Goal: Transaction & Acquisition: Obtain resource

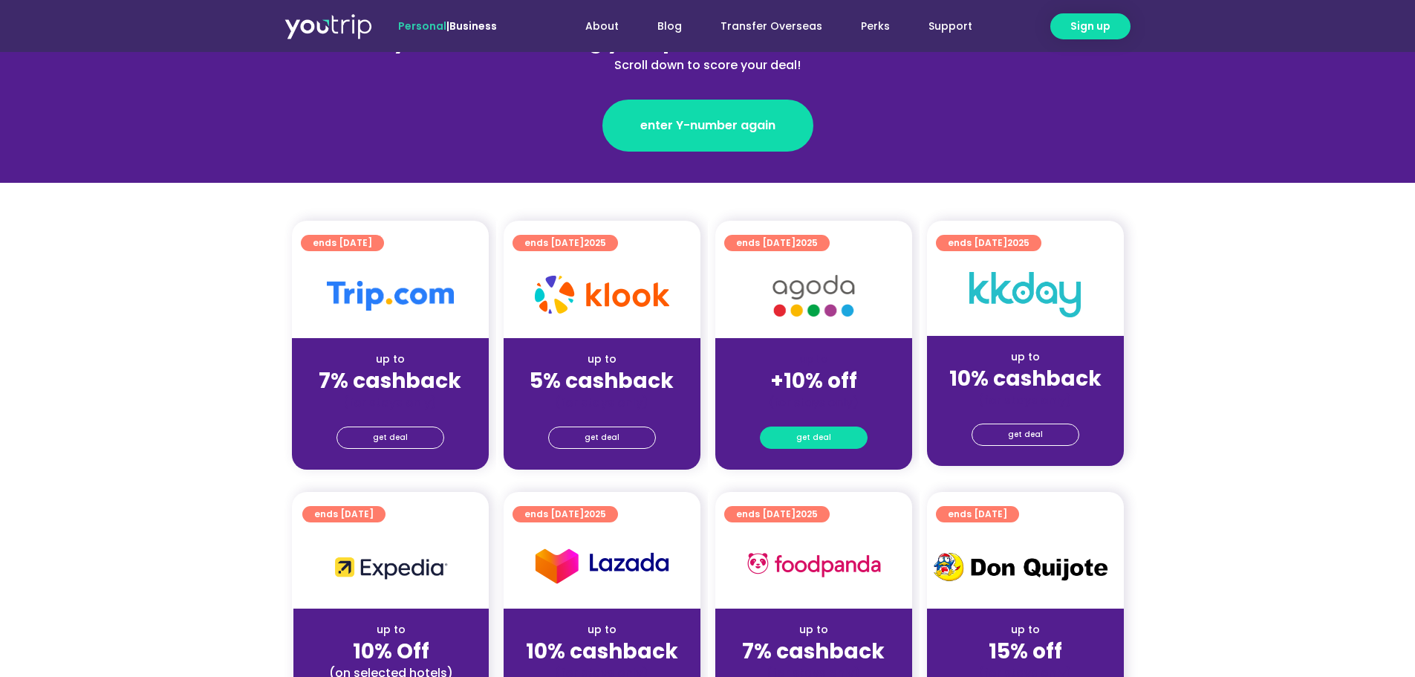
click at [824, 432] on span "get deal" at bounding box center [814, 437] width 35 height 21
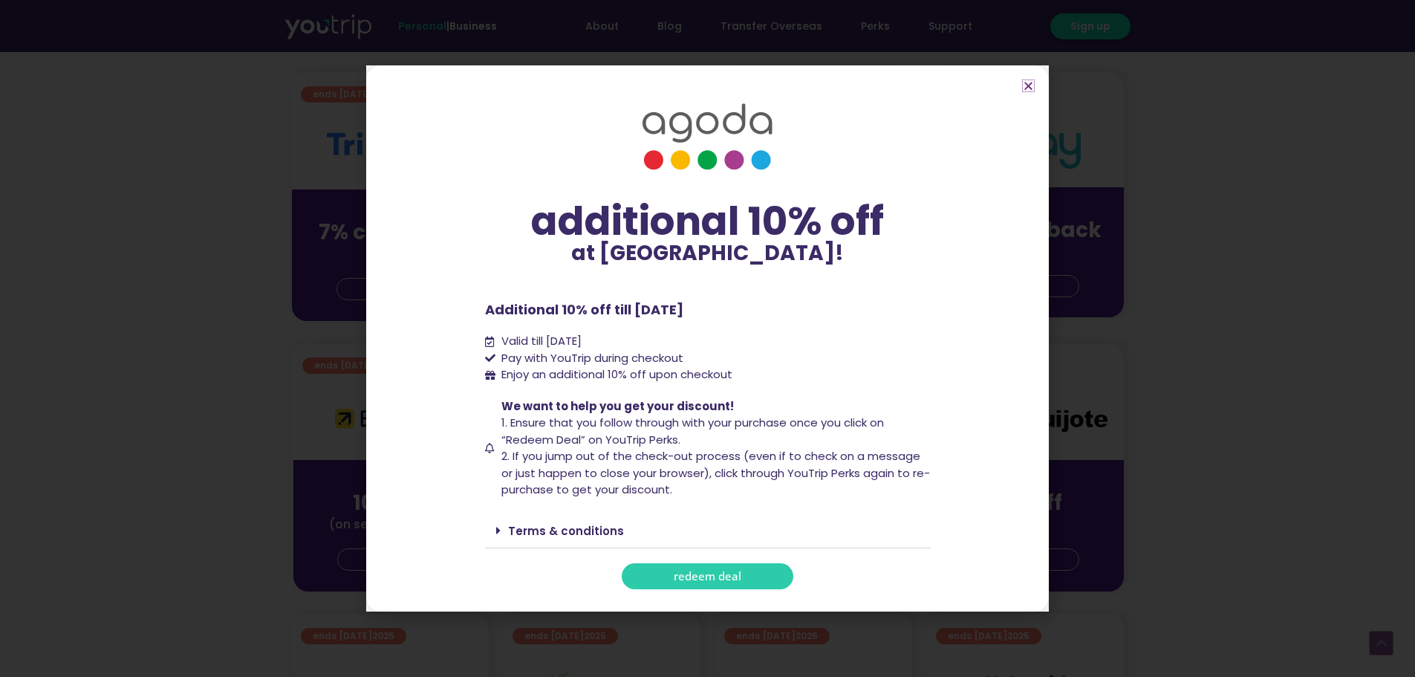
scroll to position [594, 0]
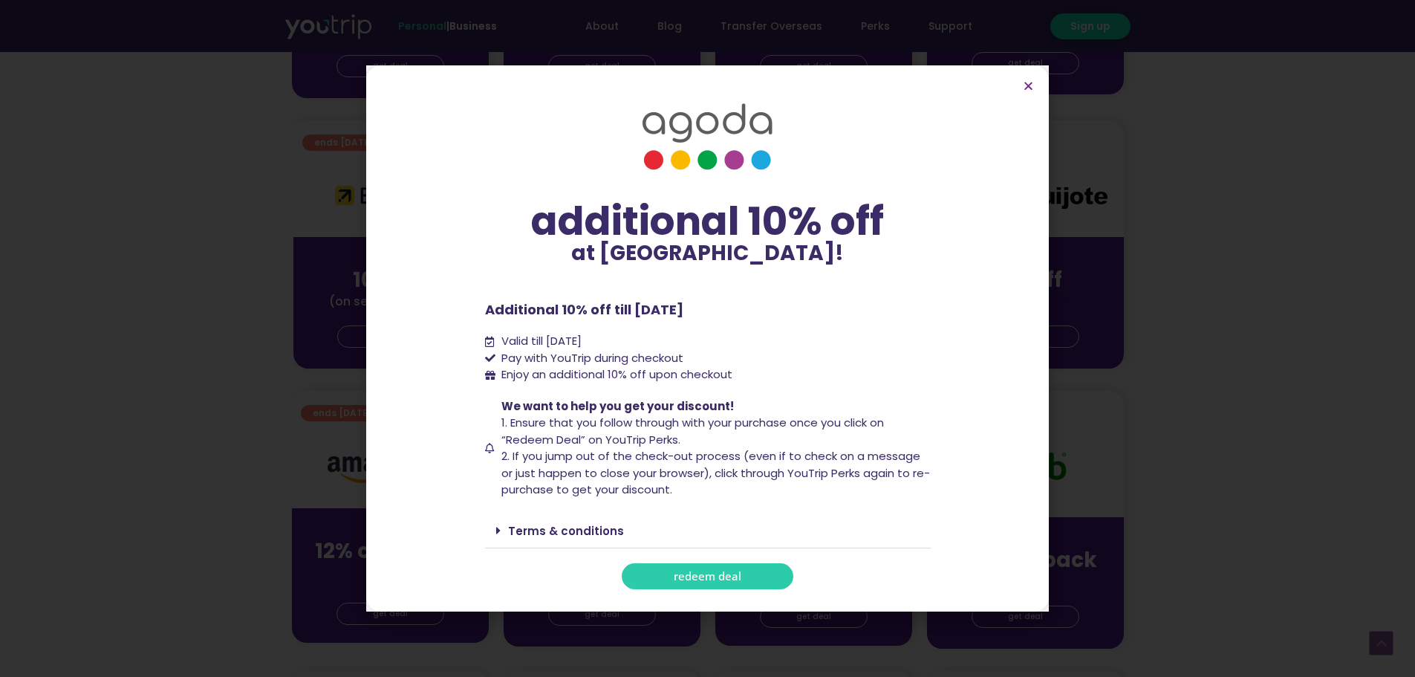
click at [499, 538] on div "Terms & conditions" at bounding box center [708, 530] width 446 height 35
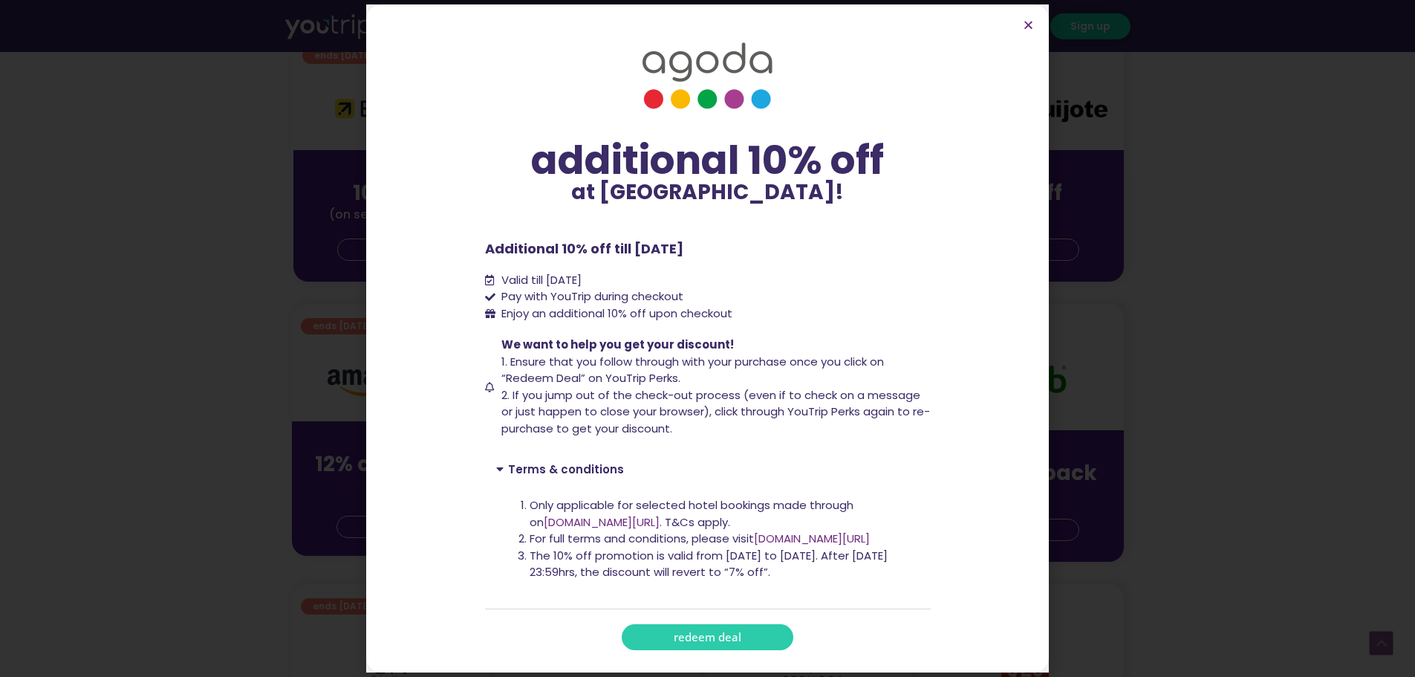
scroll to position [817, 0]
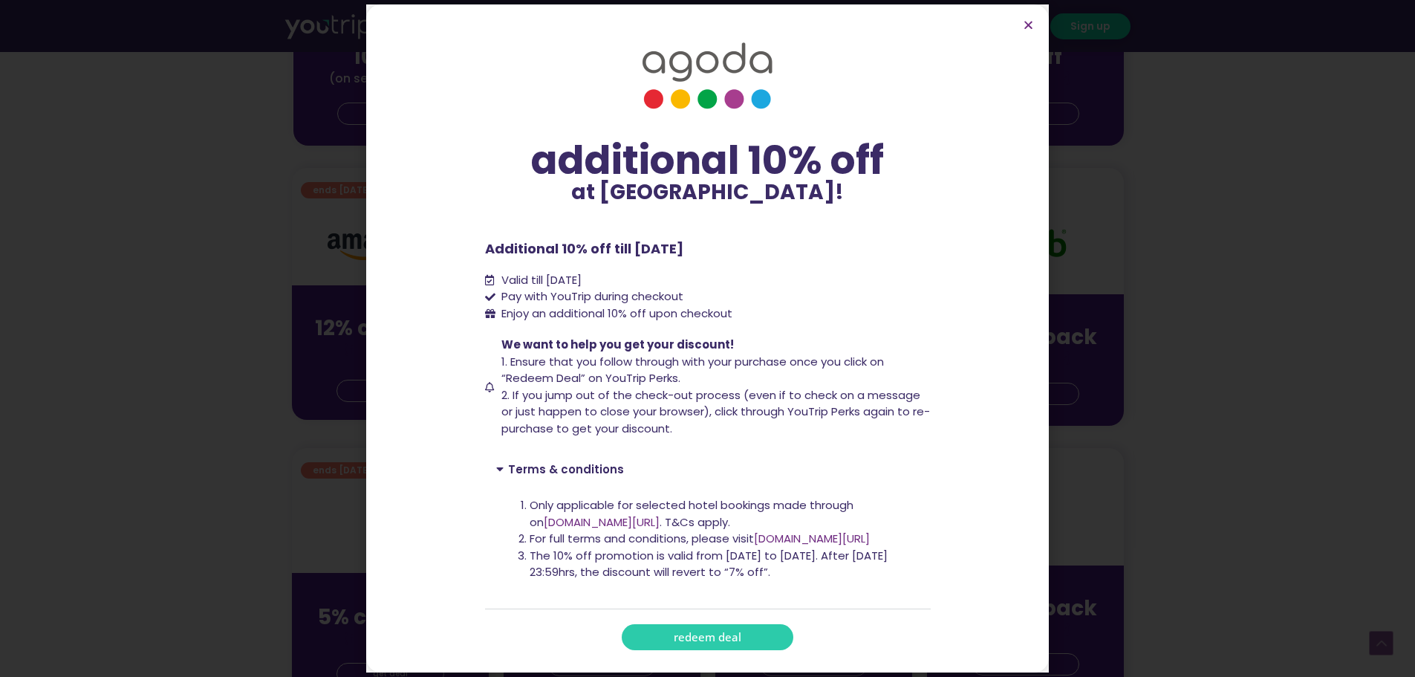
click at [726, 640] on span "redeem deal" at bounding box center [708, 637] width 68 height 11
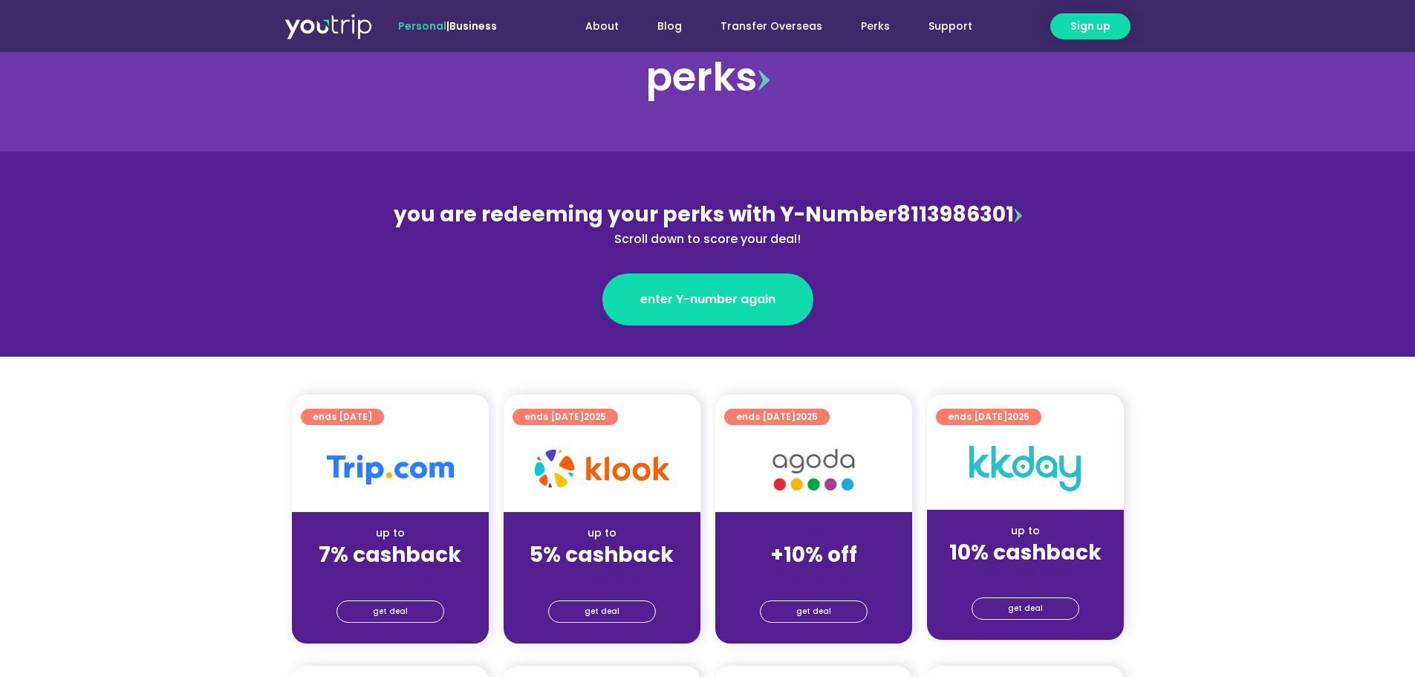
scroll to position [149, 0]
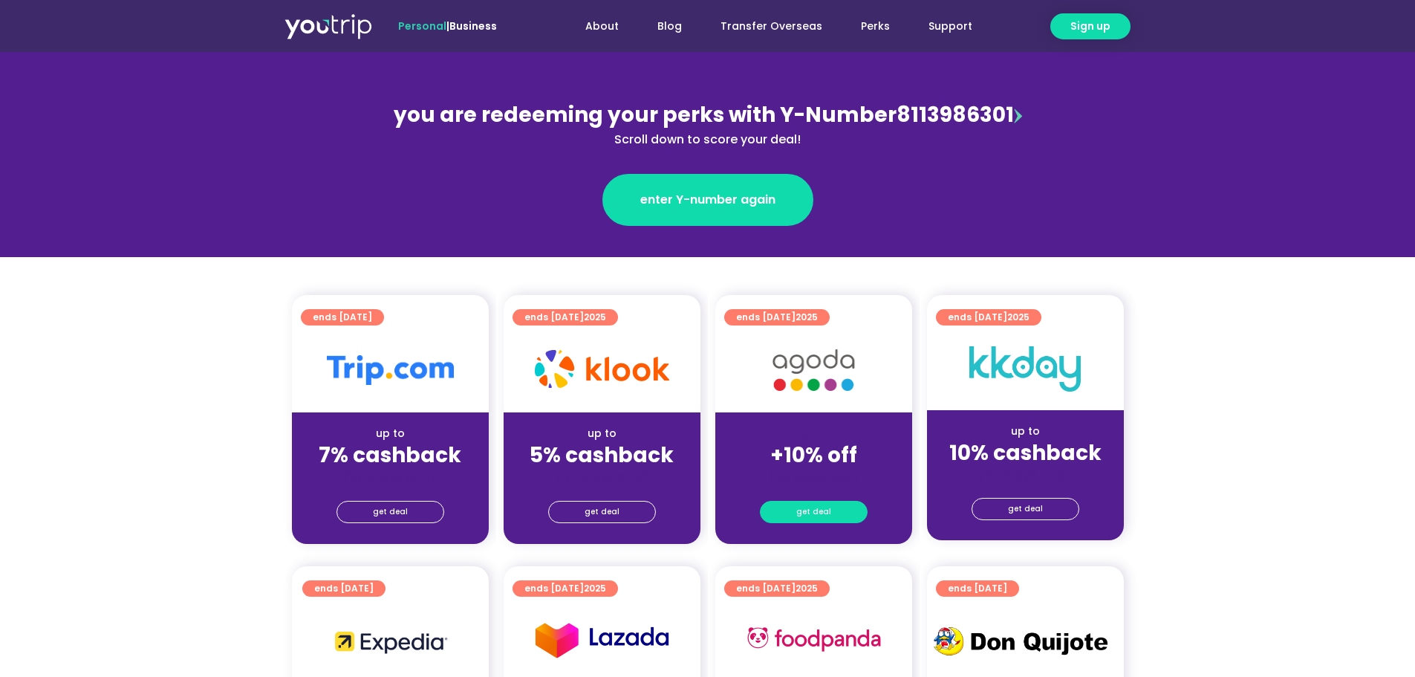
click at [822, 515] on span "get deal" at bounding box center [814, 512] width 35 height 21
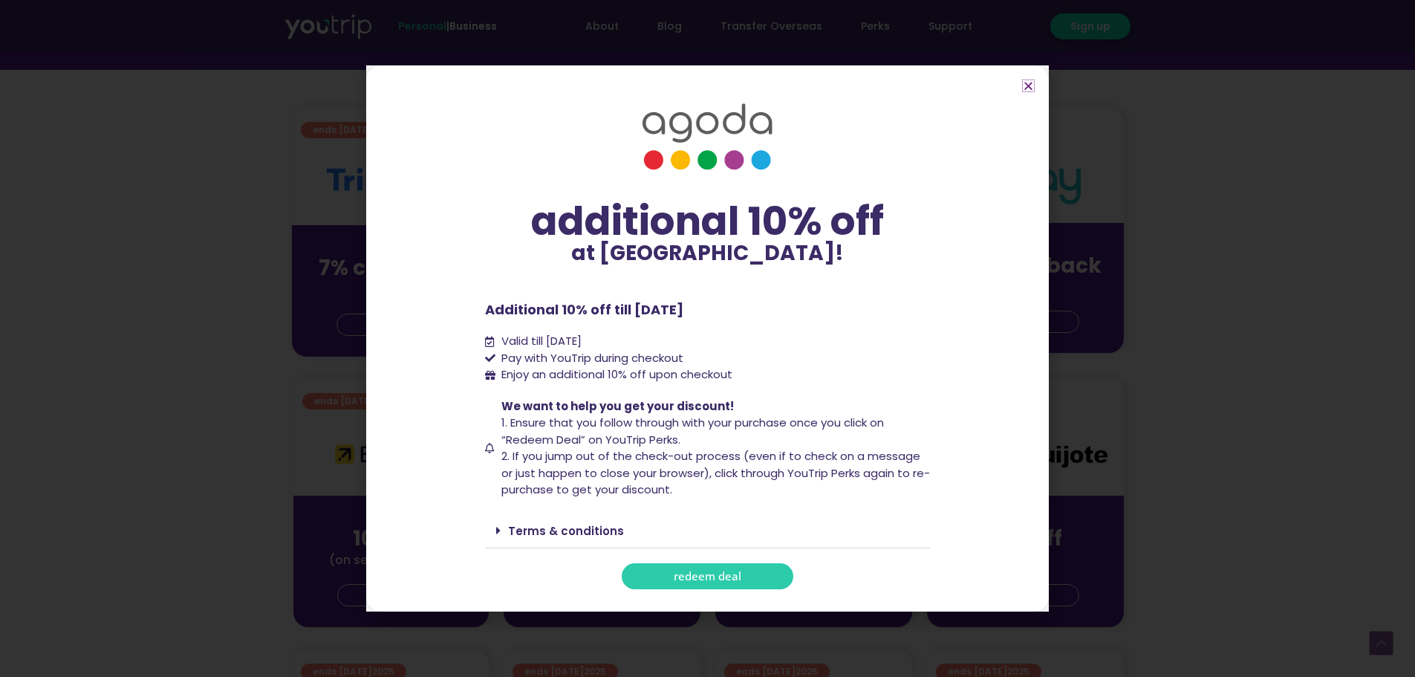
scroll to position [372, 0]
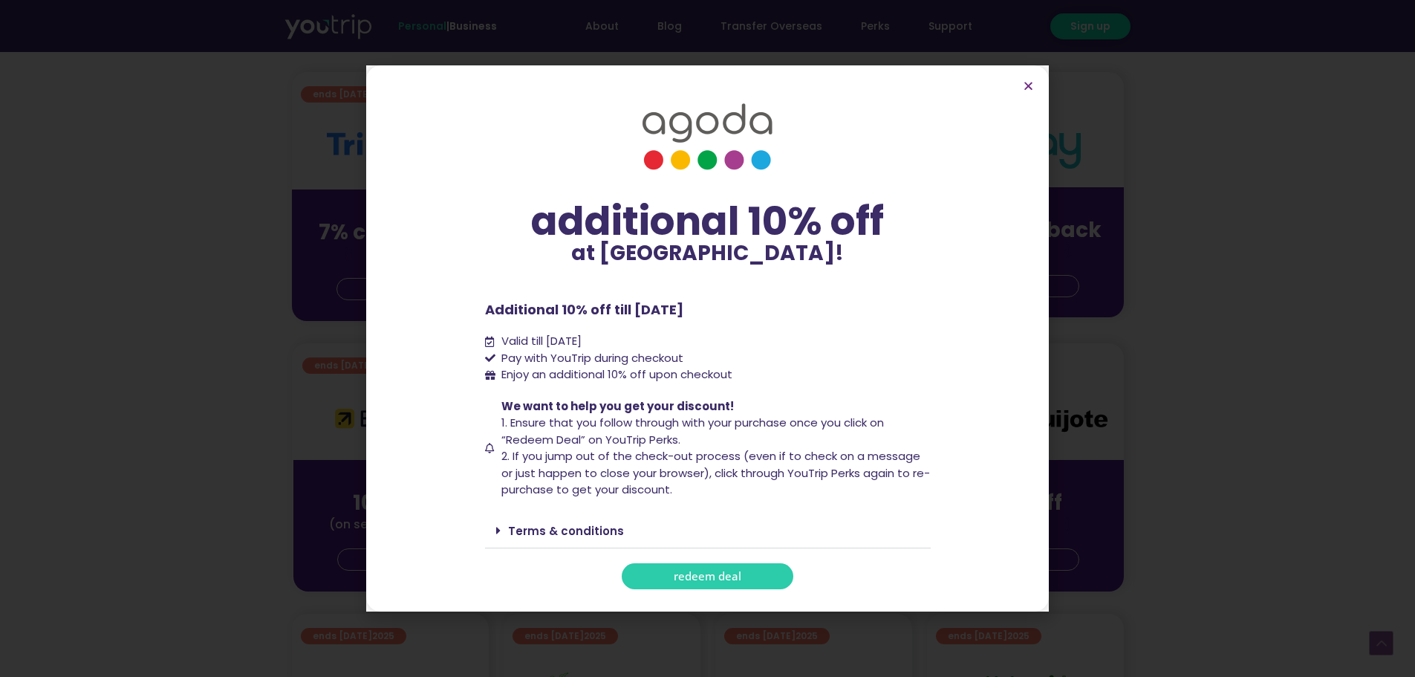
click at [594, 536] on link "Terms & conditions" at bounding box center [566, 531] width 116 height 16
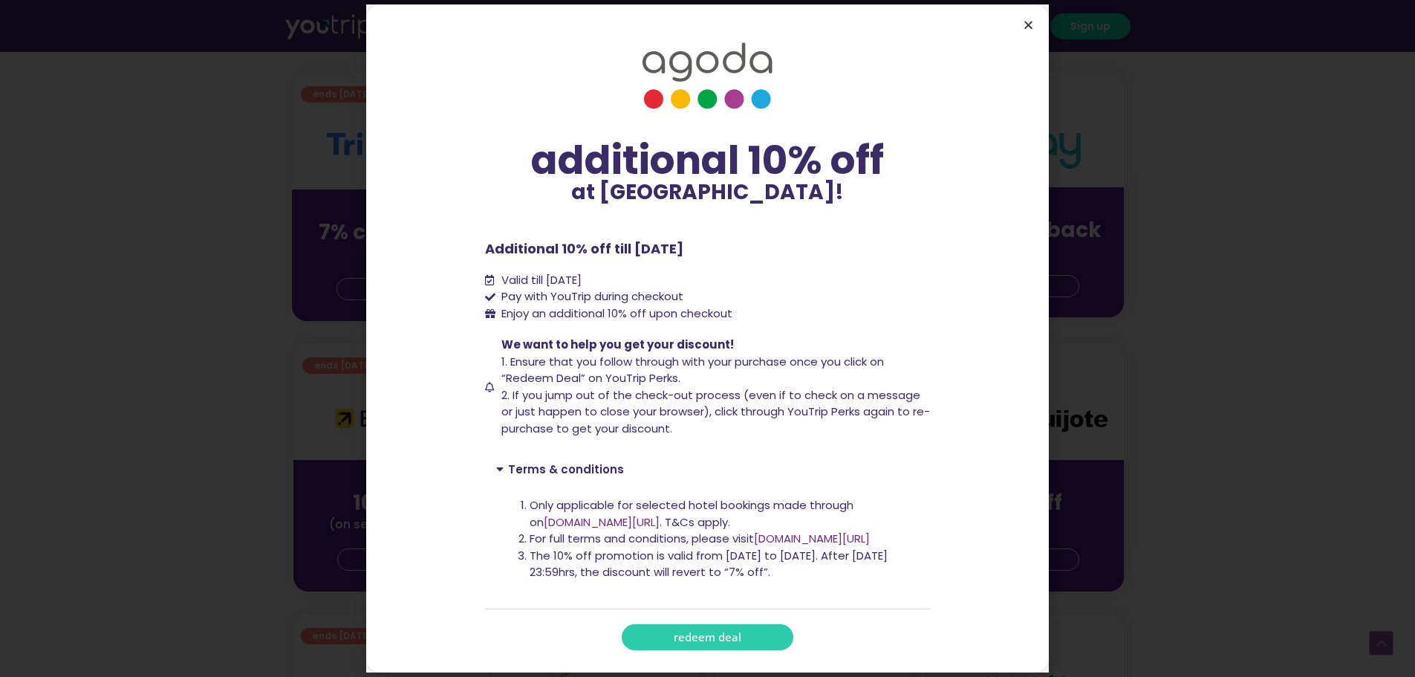
click at [1029, 25] on icon "Close" at bounding box center [1028, 24] width 11 height 11
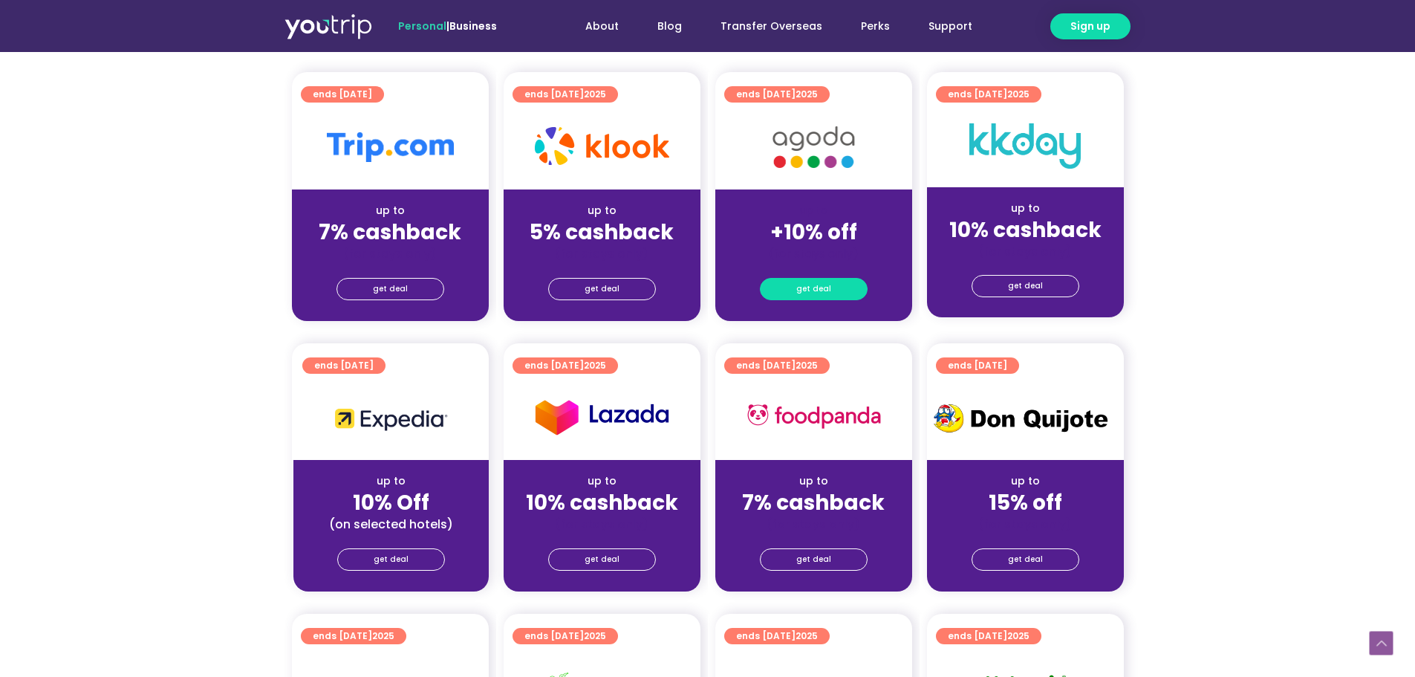
click at [839, 278] on link "get deal" at bounding box center [814, 289] width 108 height 22
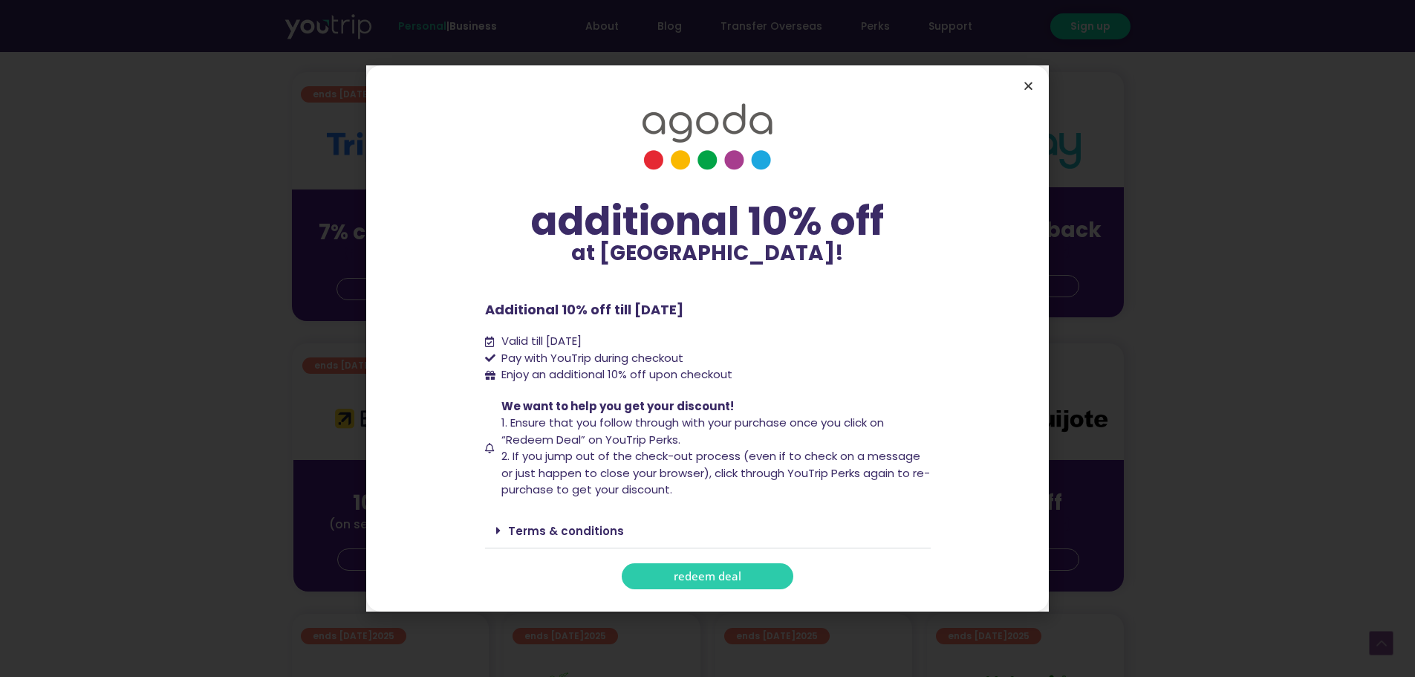
click at [1026, 86] on icon "Close" at bounding box center [1028, 85] width 11 height 11
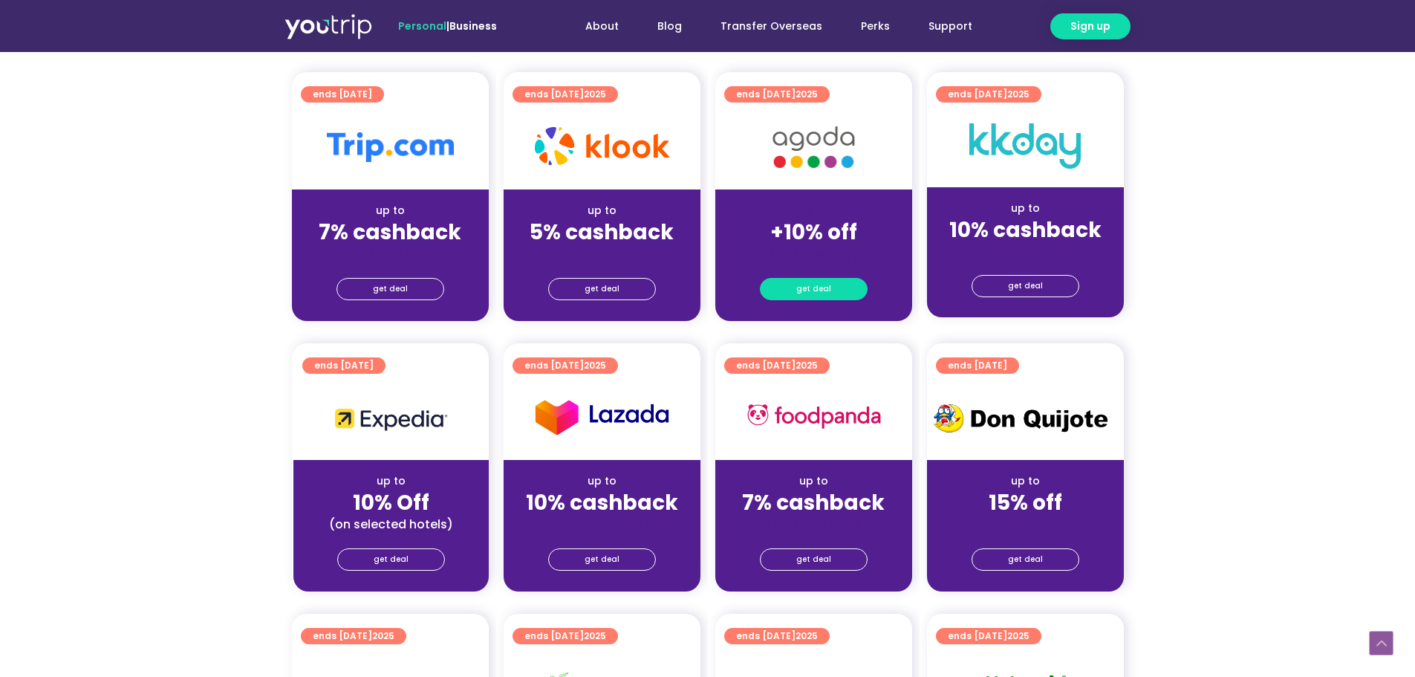
click at [820, 291] on span "get deal" at bounding box center [814, 289] width 35 height 21
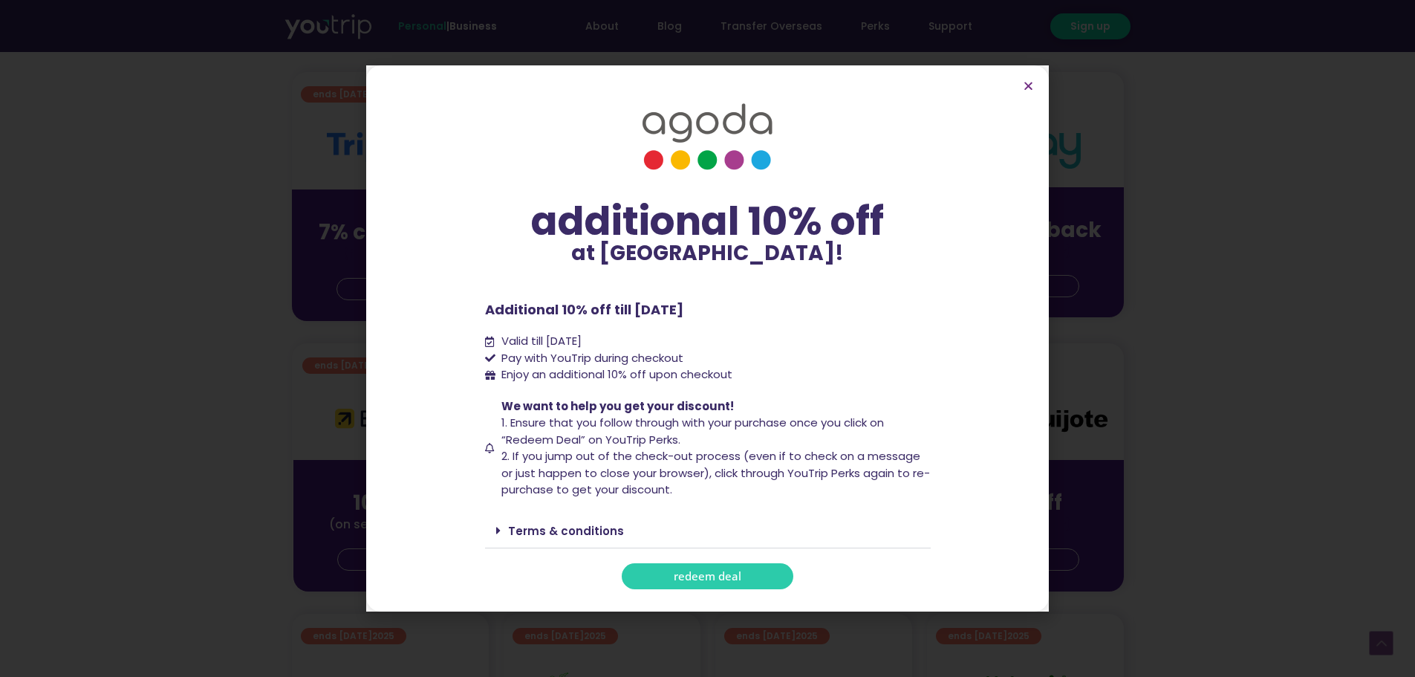
click at [664, 579] on link "redeem deal" at bounding box center [708, 576] width 172 height 26
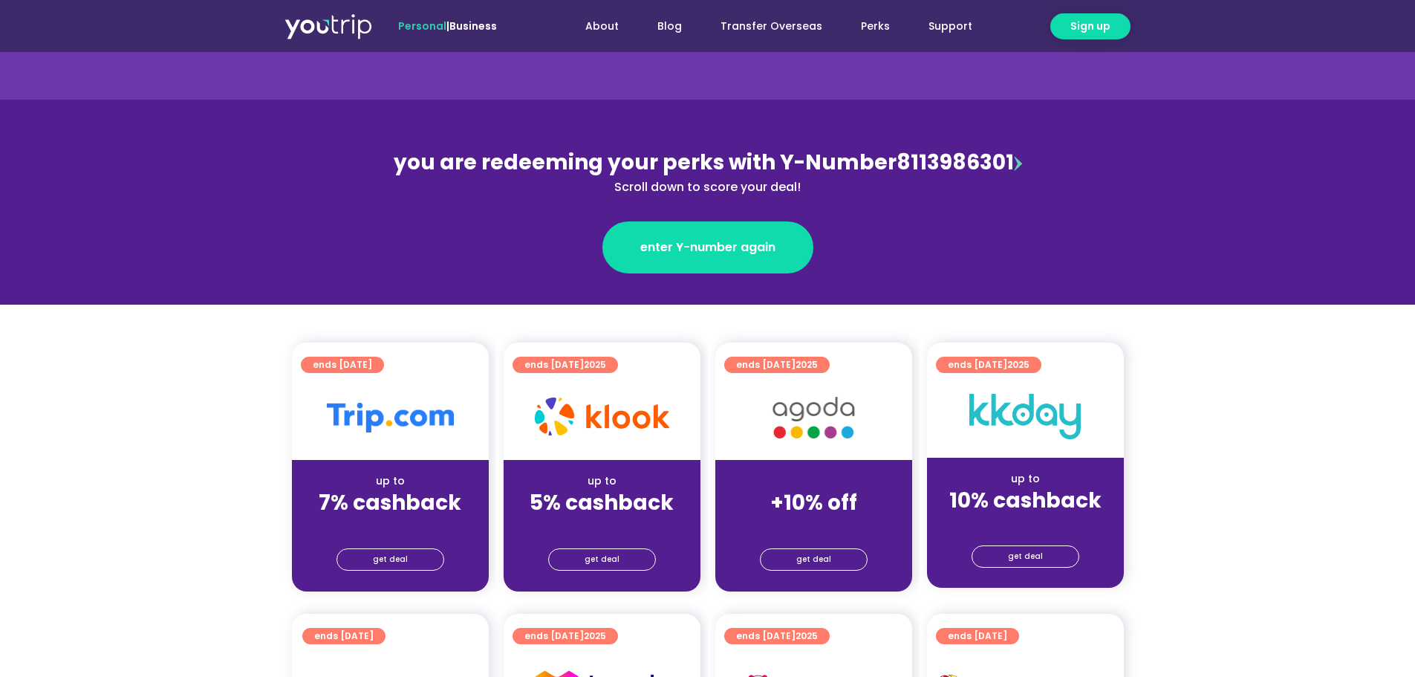
scroll to position [223, 0]
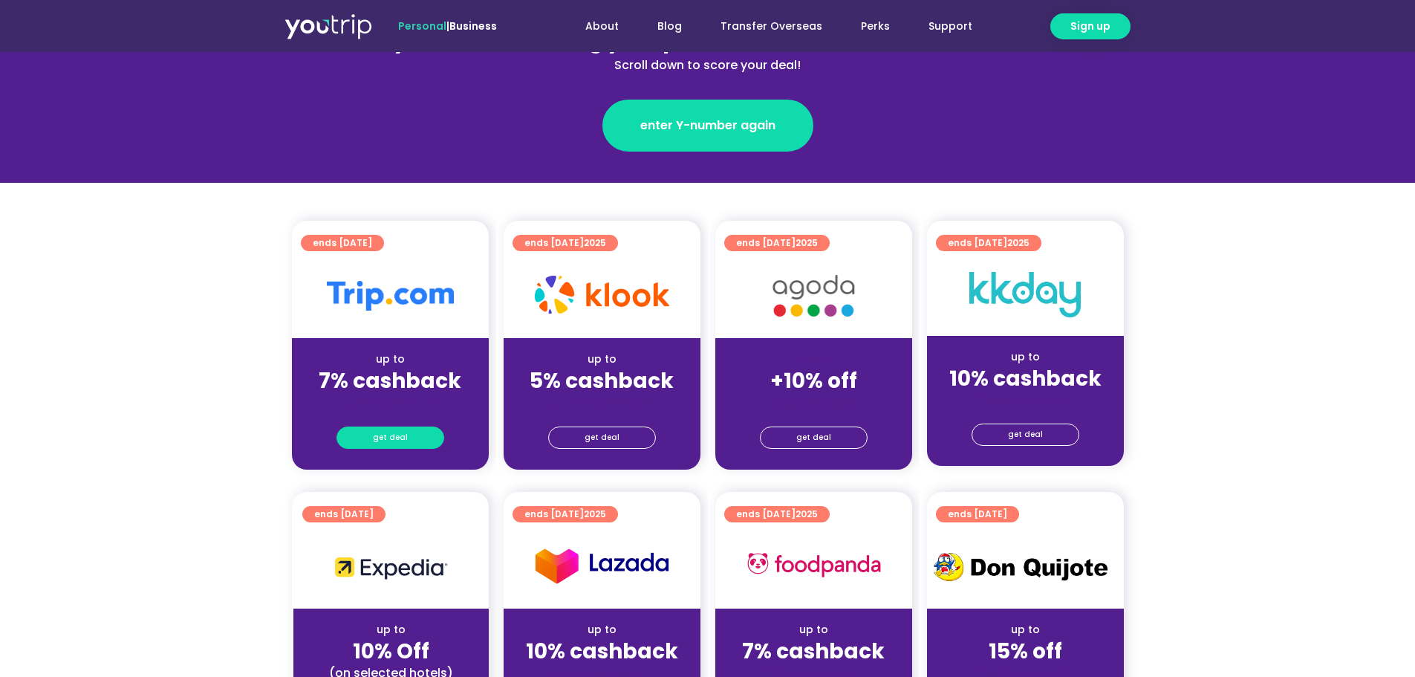
click at [366, 435] on link "get deal" at bounding box center [391, 437] width 108 height 22
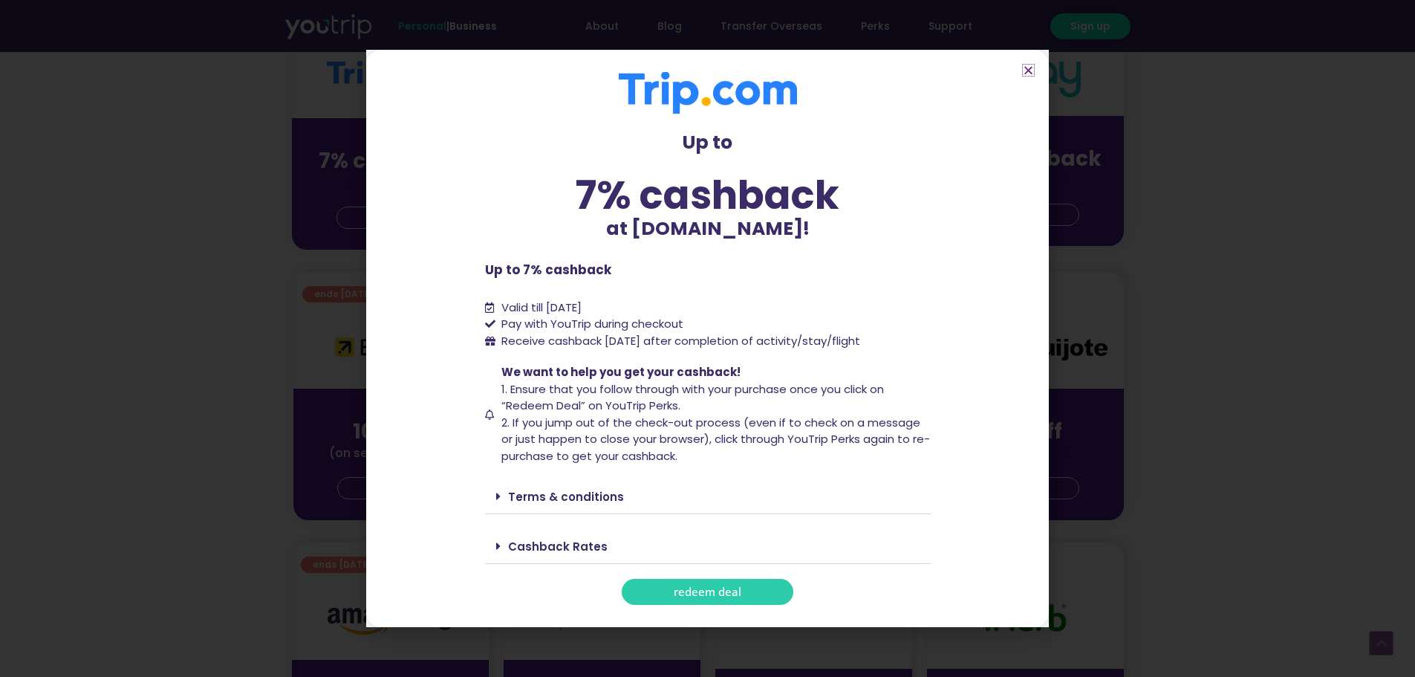
scroll to position [446, 0]
click at [562, 494] on link "Terms & conditions" at bounding box center [566, 497] width 116 height 16
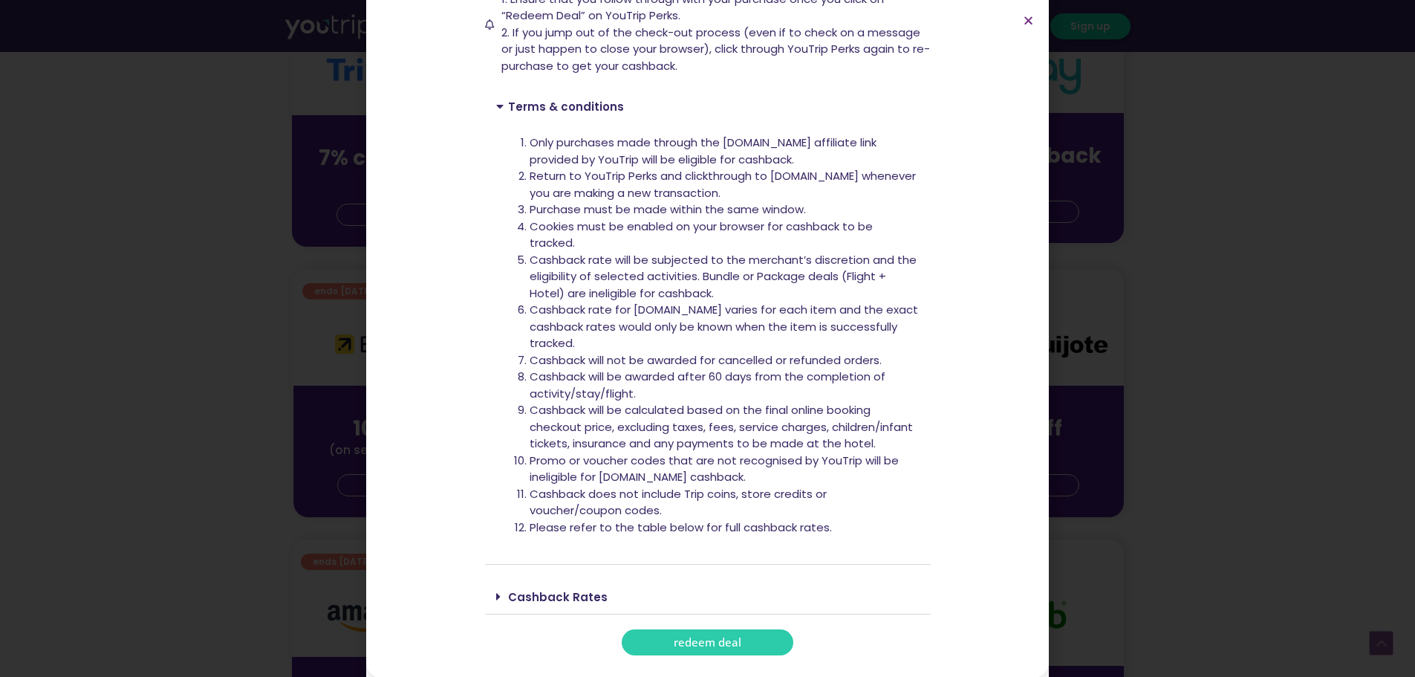
scroll to position [341, 0]
click at [514, 591] on link "Cashback Rates" at bounding box center [558, 596] width 100 height 16
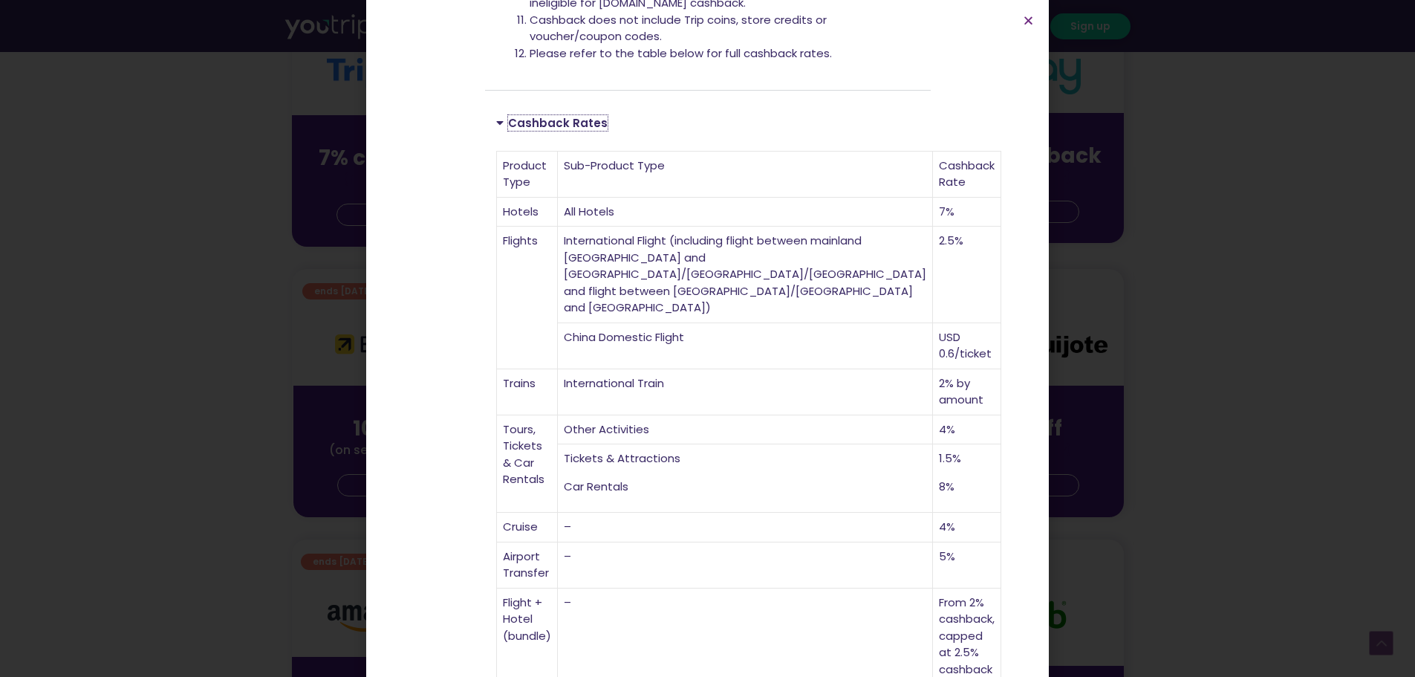
scroll to position [830, 0]
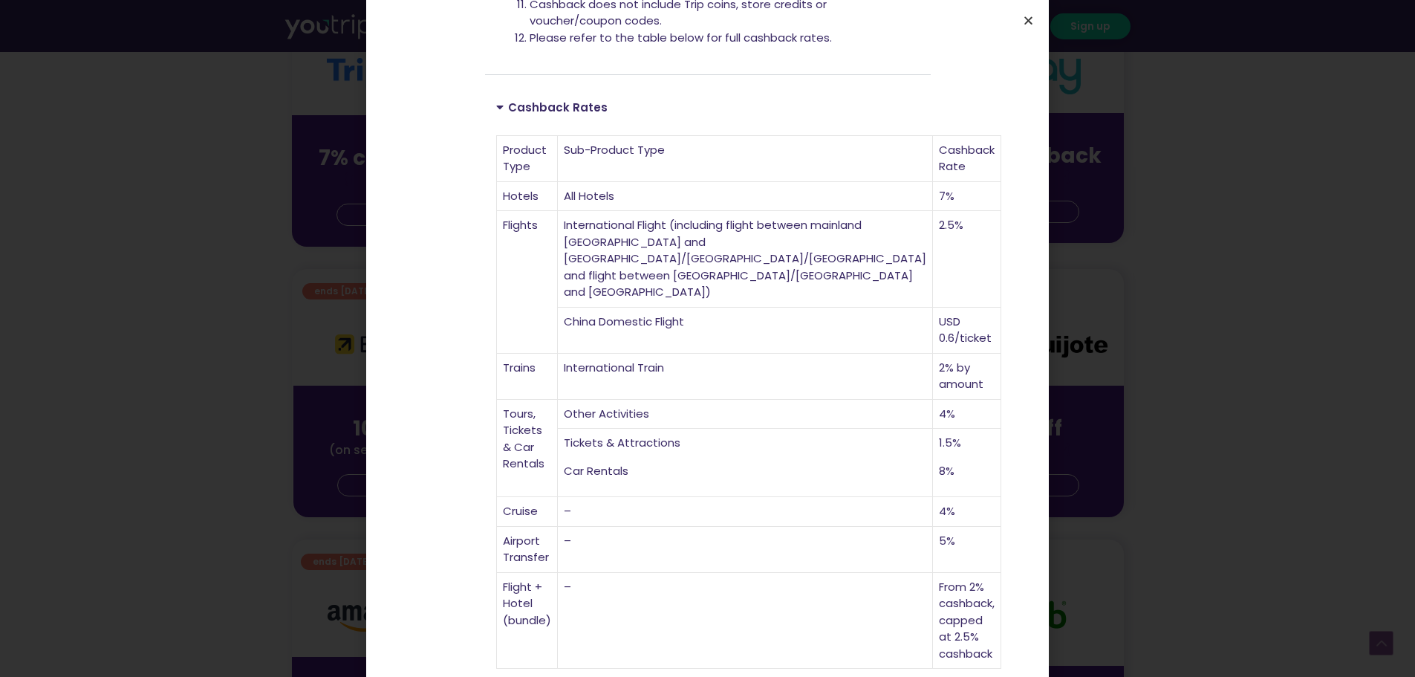
click at [1029, 18] on icon "Close" at bounding box center [1028, 20] width 11 height 11
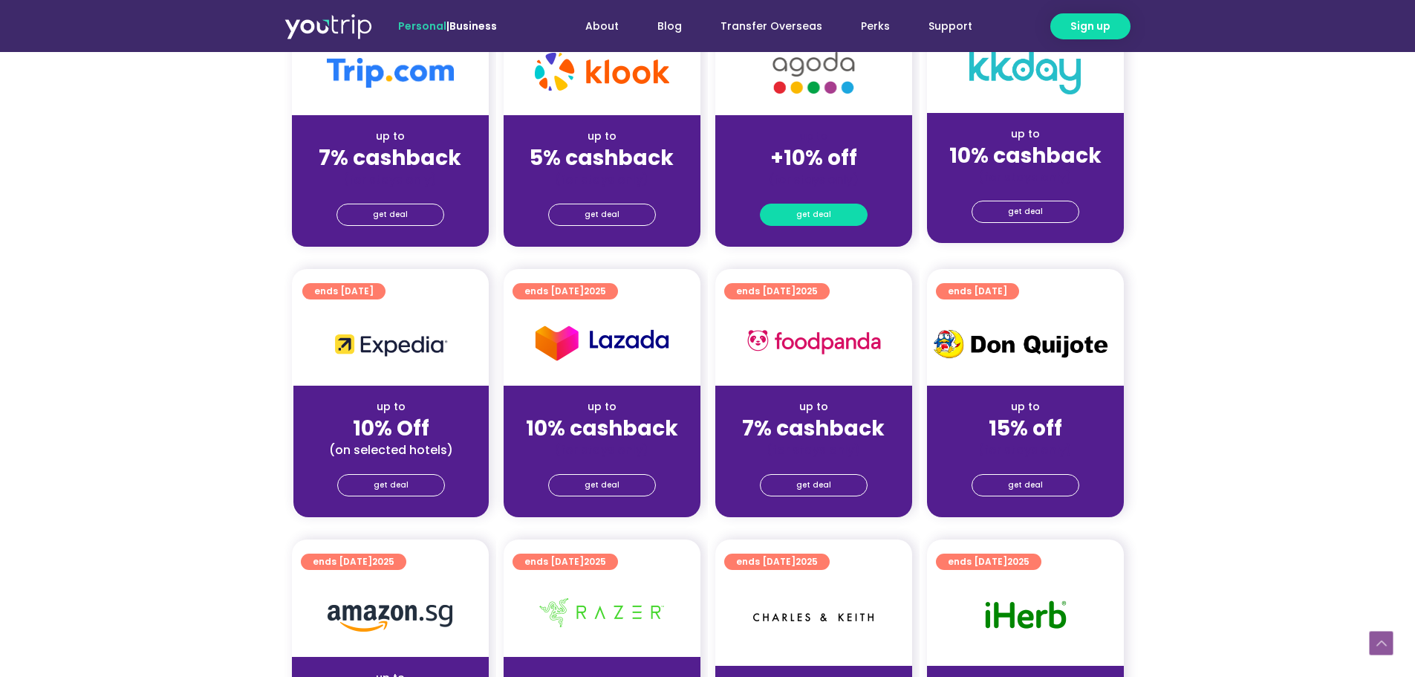
click at [791, 215] on link "get deal" at bounding box center [814, 215] width 108 height 22
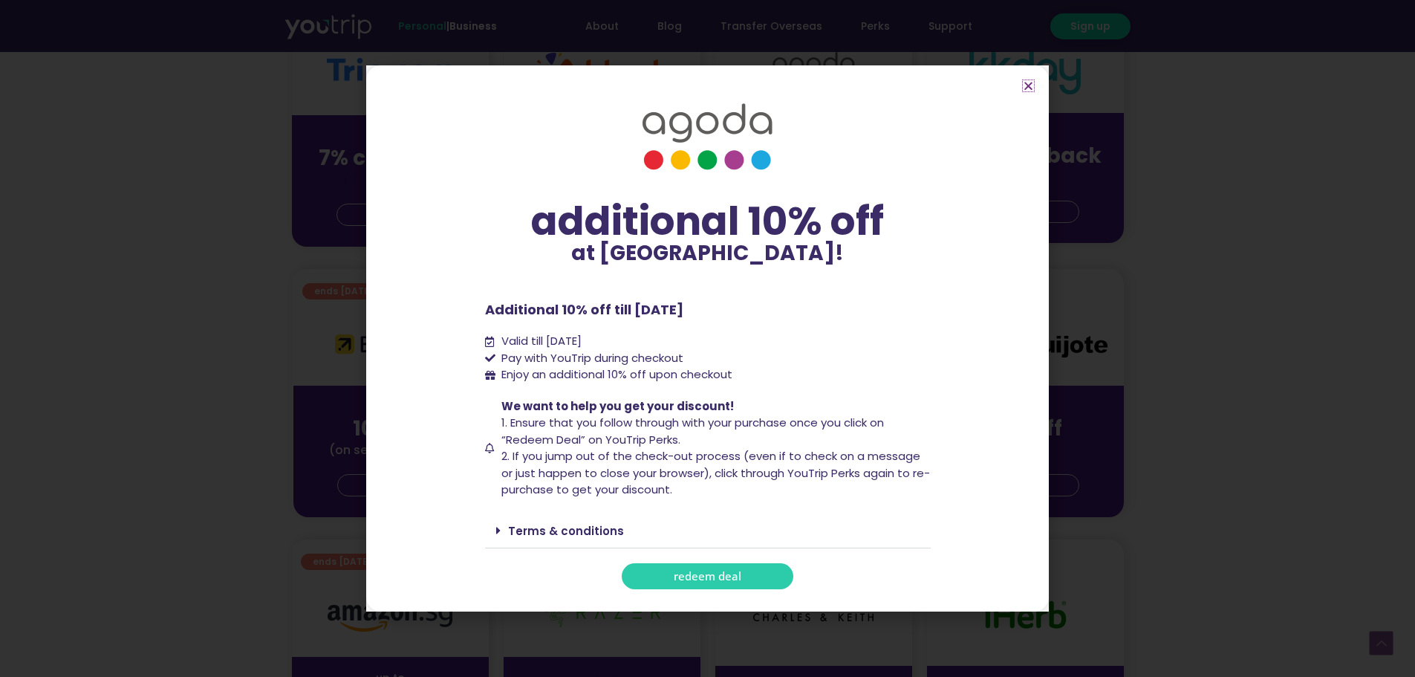
scroll to position [743, 0]
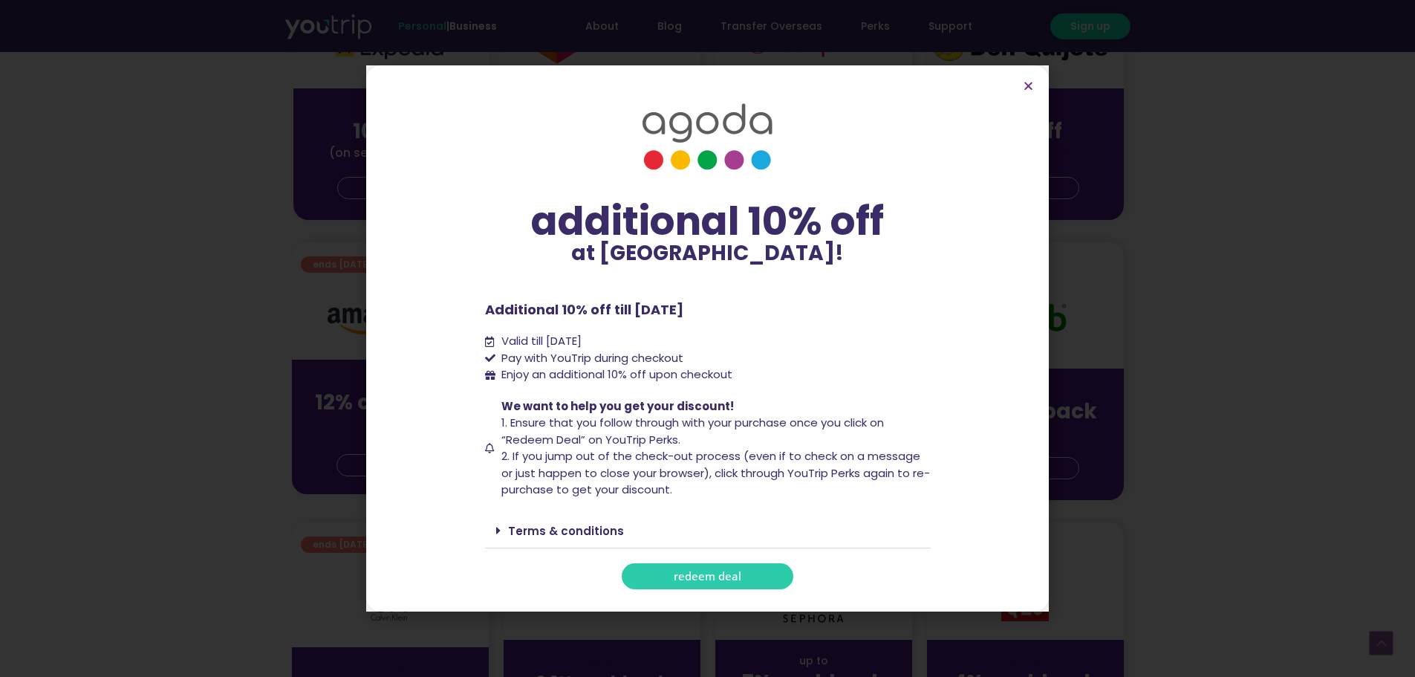
click at [503, 531] on span at bounding box center [502, 531] width 12 height 12
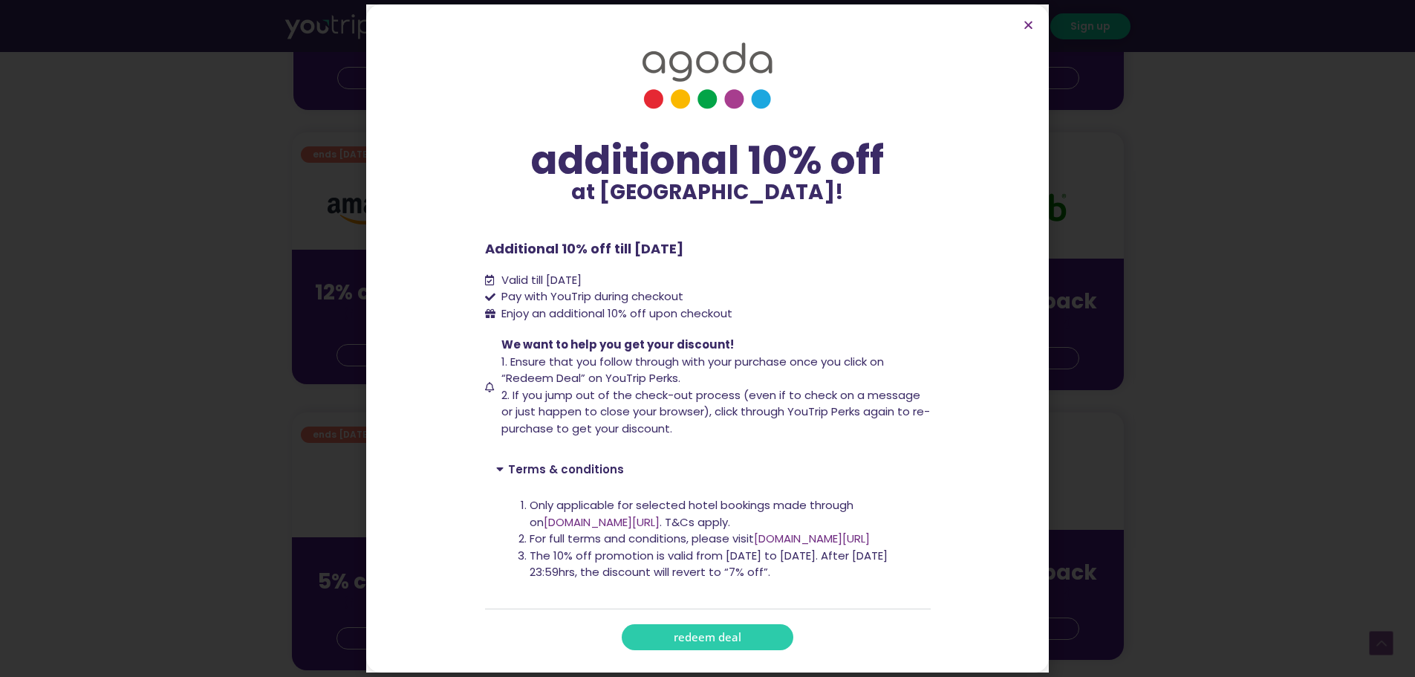
scroll to position [966, 0]
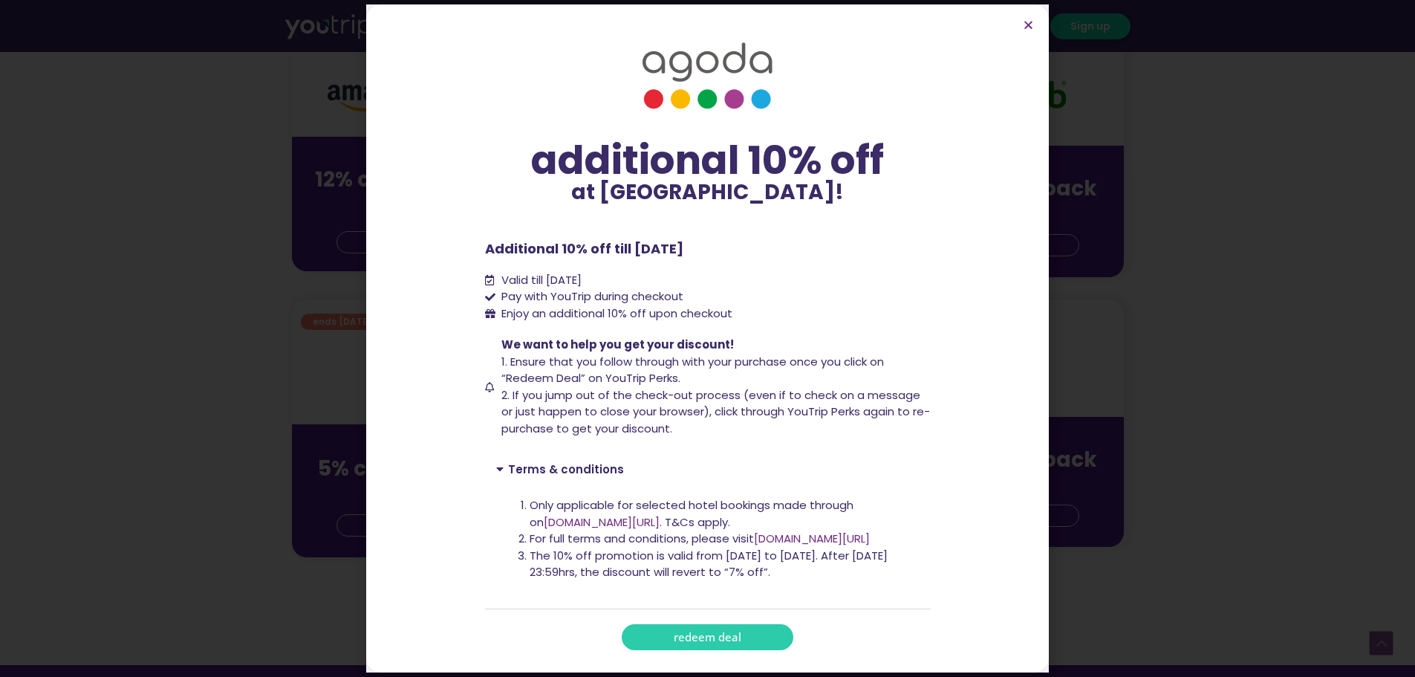
click at [1030, 33] on section "additional 10% off at [GEOGRAPHIC_DATA]! additional 10% off at [GEOGRAPHIC_DATA…" at bounding box center [707, 338] width 683 height 669
click at [1023, 29] on icon "Close" at bounding box center [1028, 24] width 11 height 11
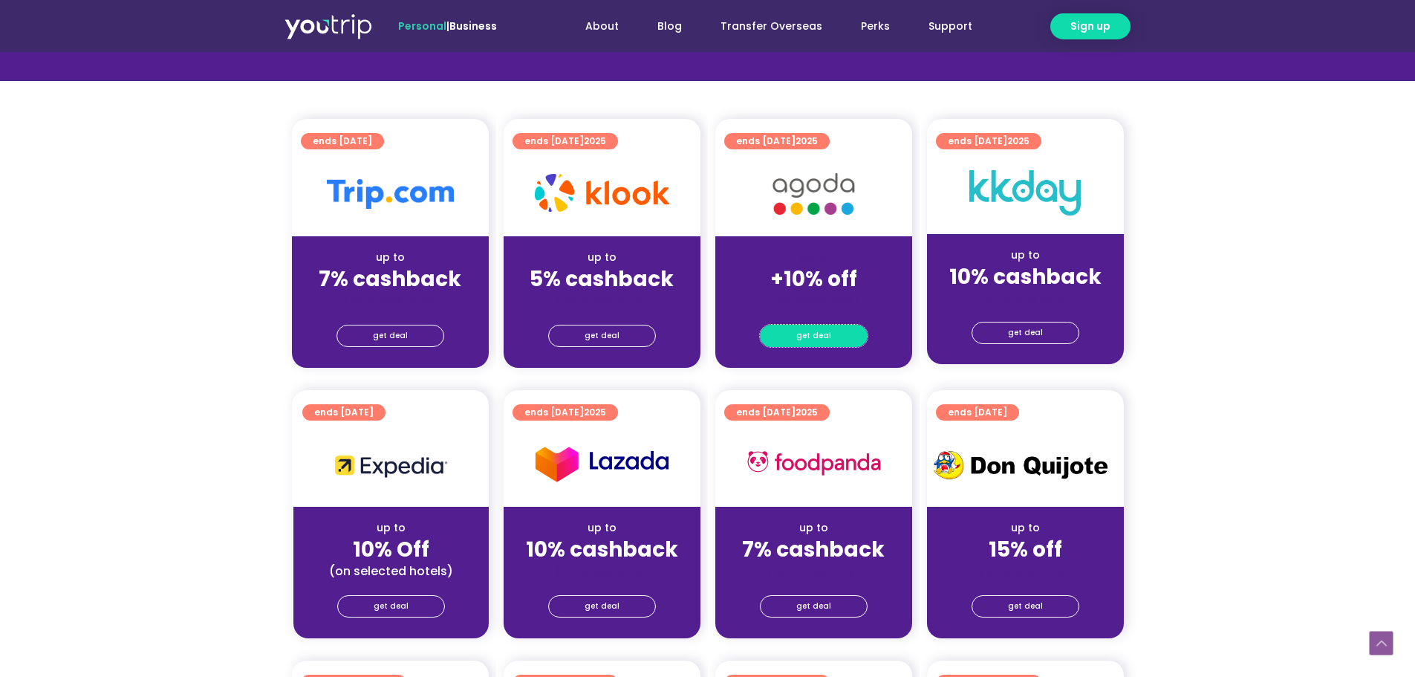
scroll to position [322, 0]
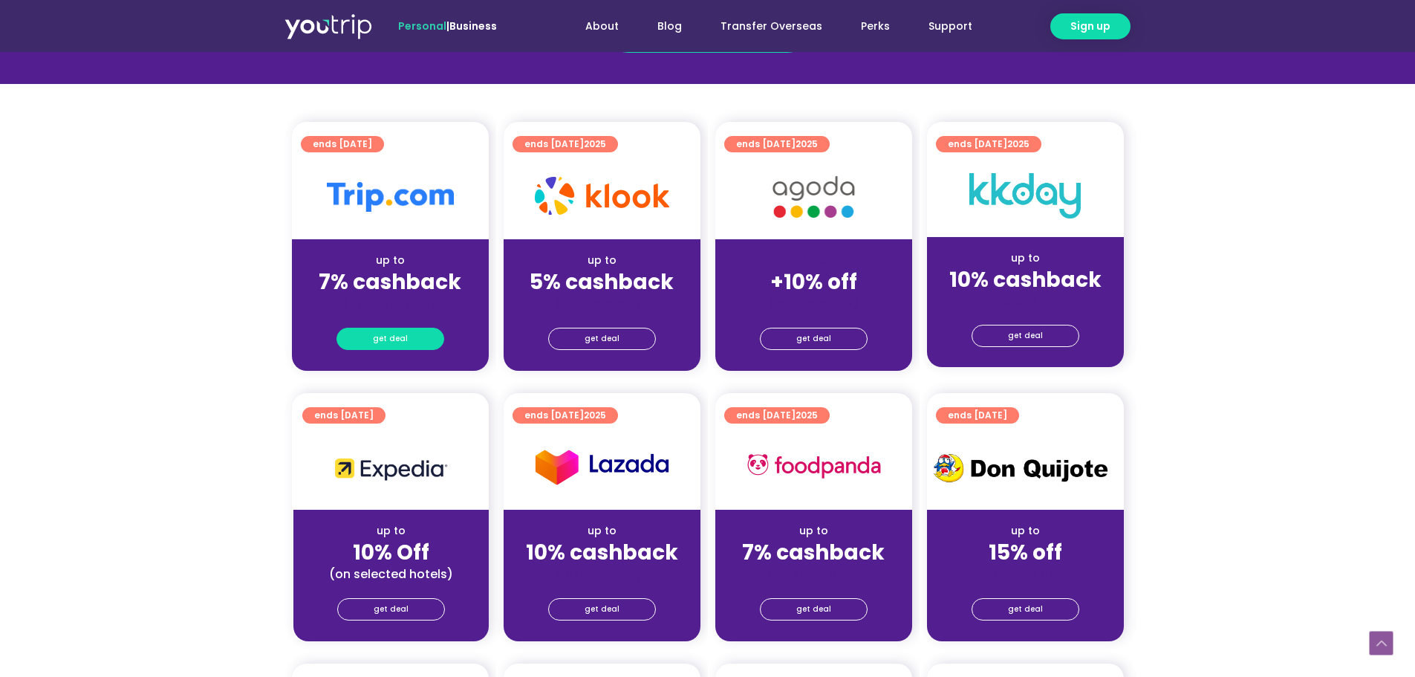
click at [400, 340] on span "get deal" at bounding box center [390, 338] width 35 height 21
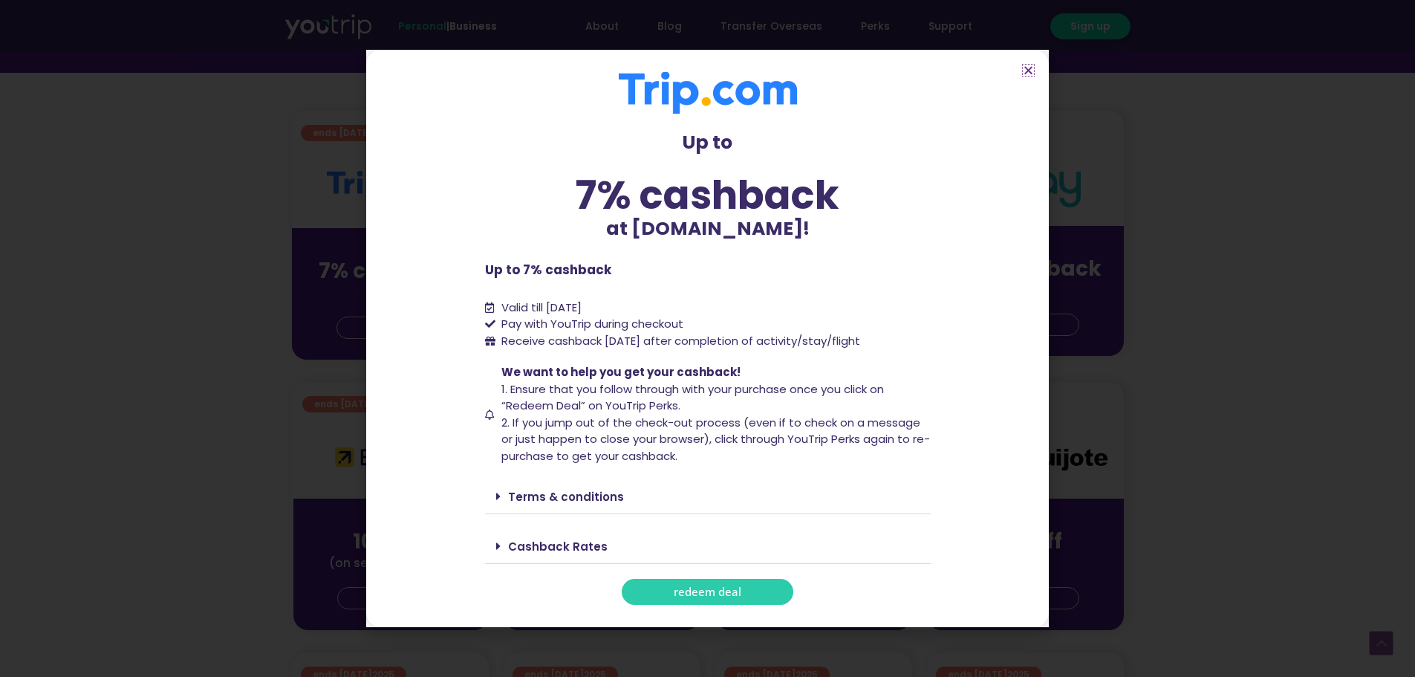
scroll to position [619, 0]
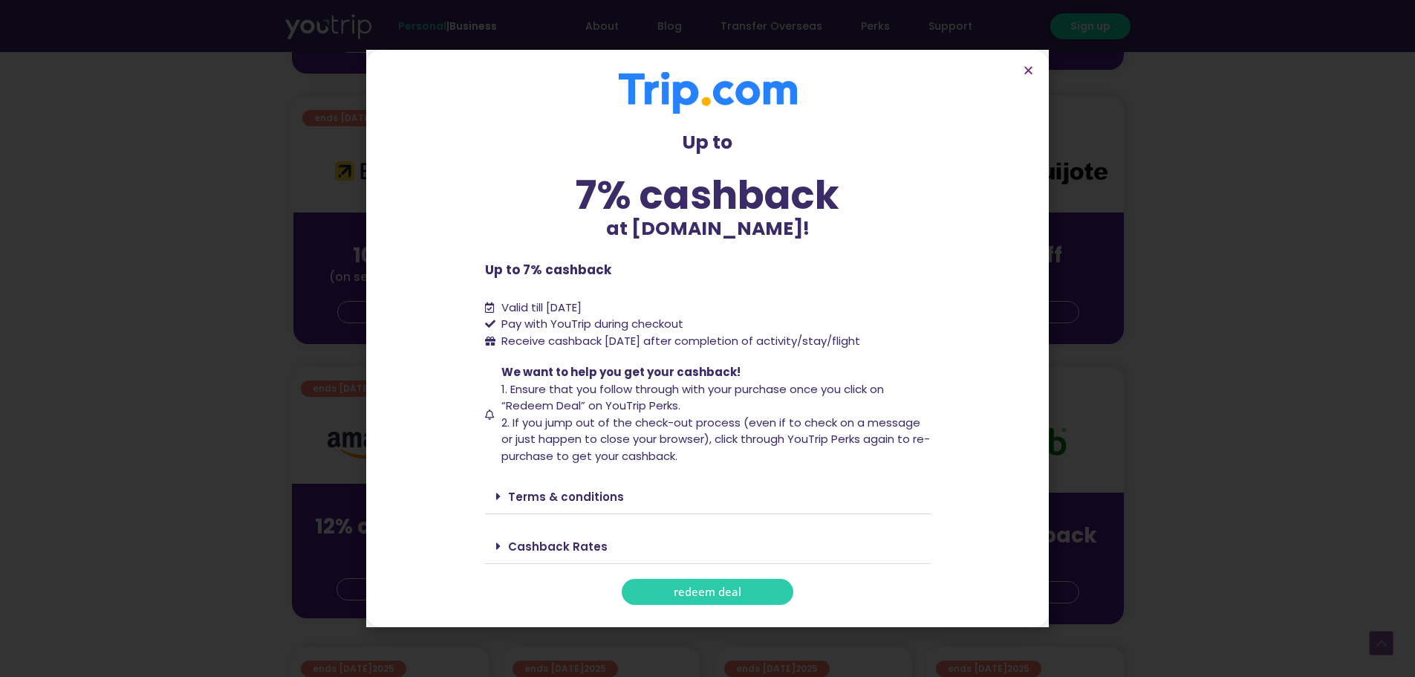
click at [682, 595] on span "redeem deal" at bounding box center [708, 591] width 68 height 11
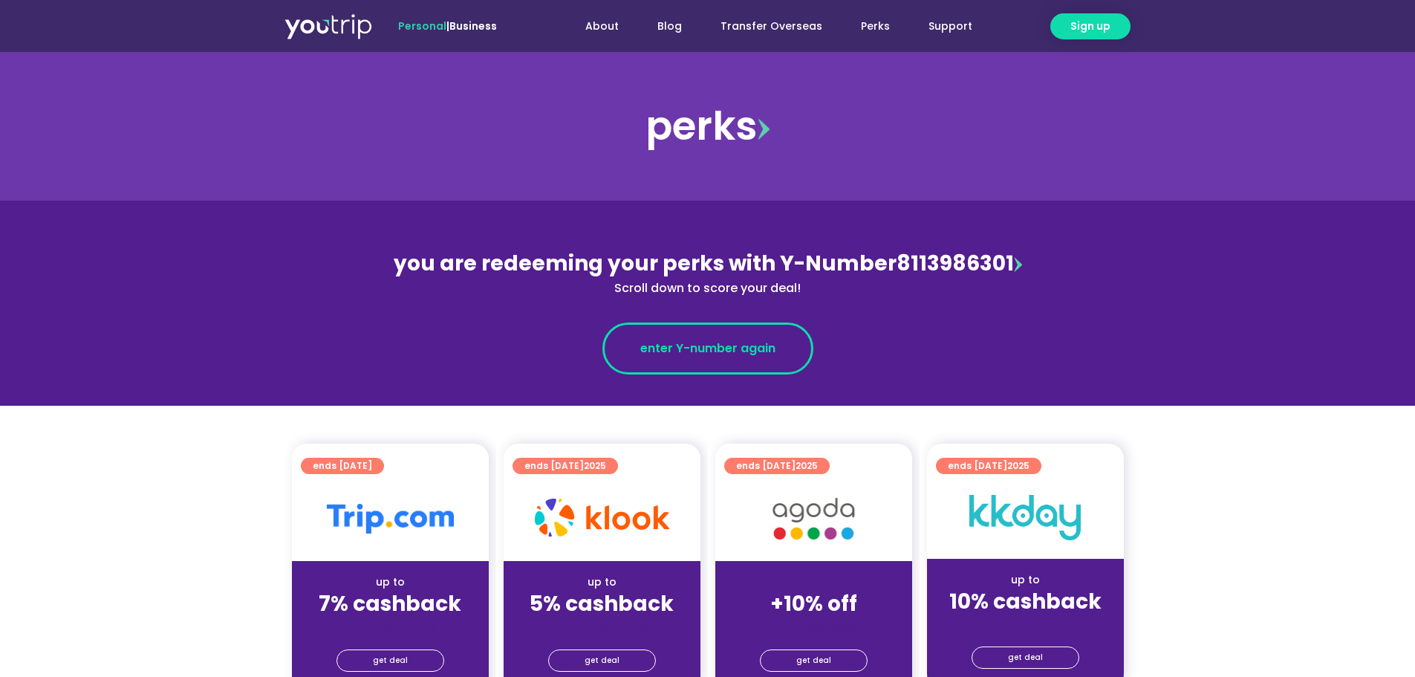
click at [734, 365] on link "enter Y-number again" at bounding box center [708, 348] width 211 height 52
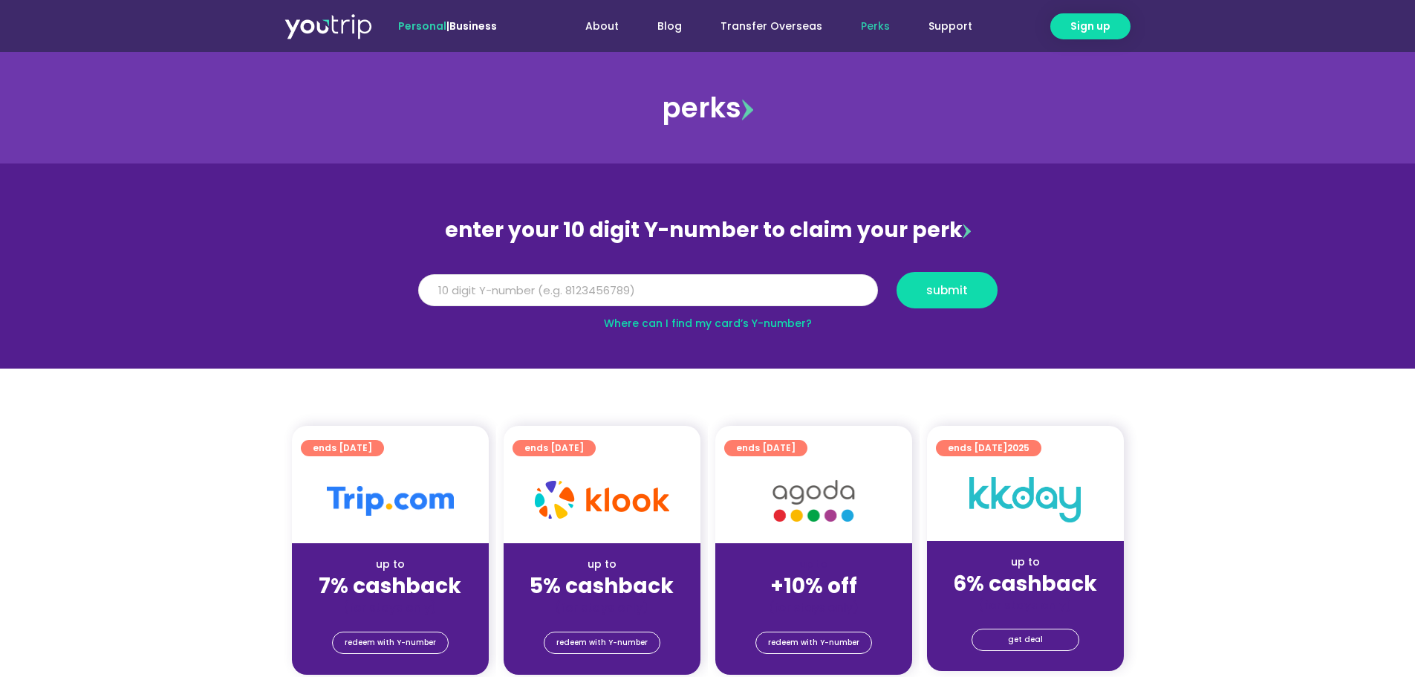
click at [726, 285] on input "Y Number" at bounding box center [648, 290] width 460 height 33
type input "8113986301"
click at [897, 272] on button "submit" at bounding box center [947, 290] width 101 height 36
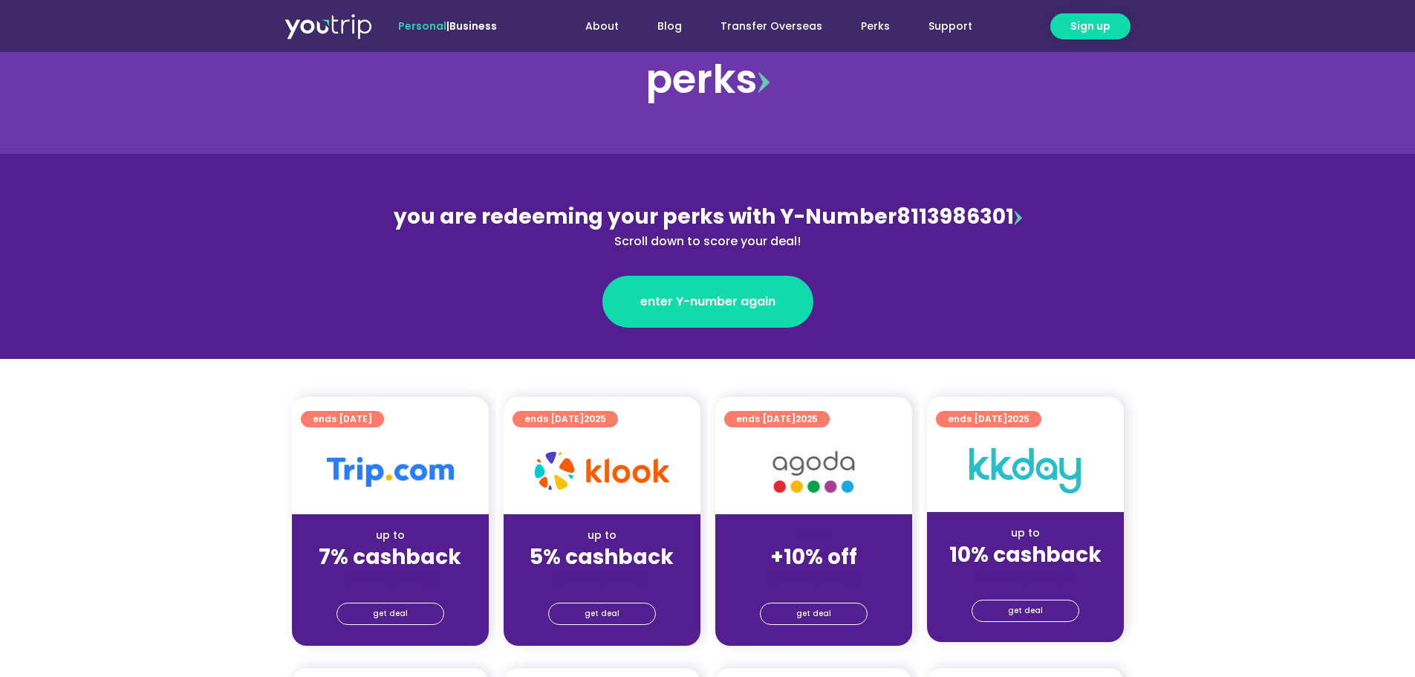
scroll to position [223, 0]
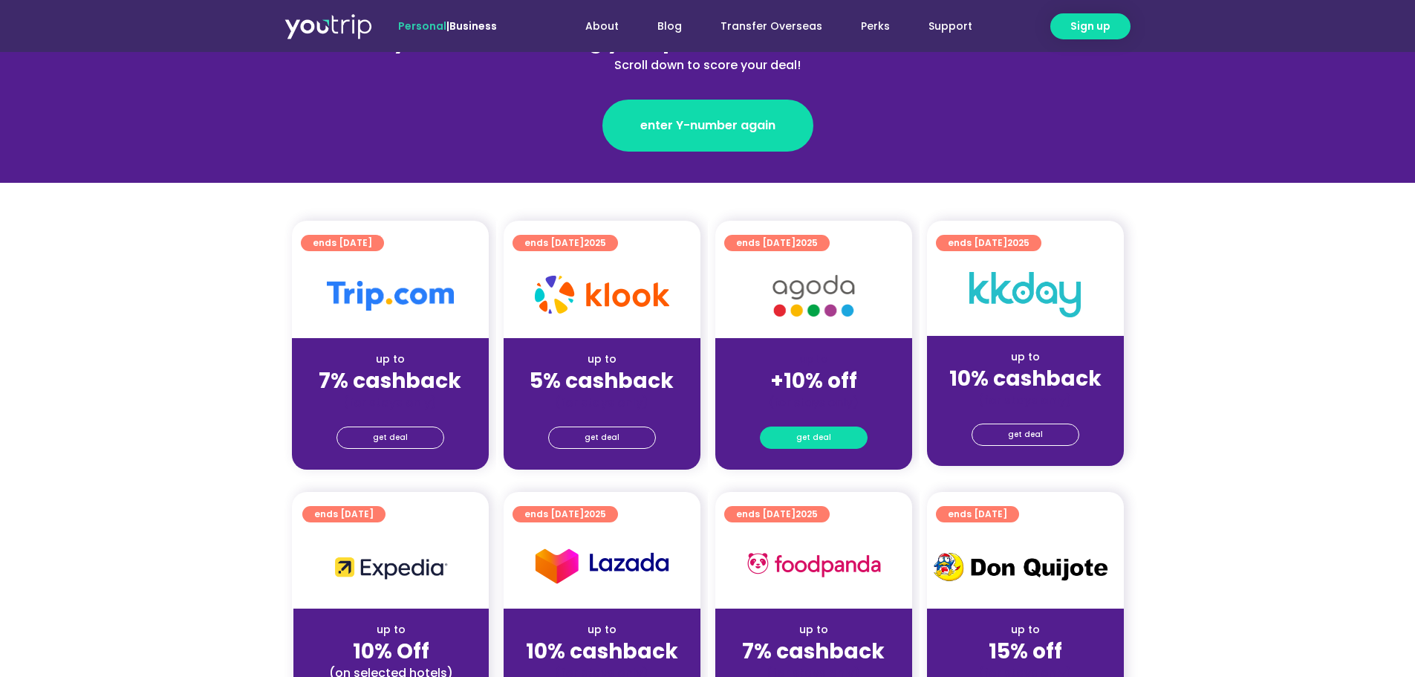
click at [827, 438] on span "get deal" at bounding box center [814, 437] width 35 height 21
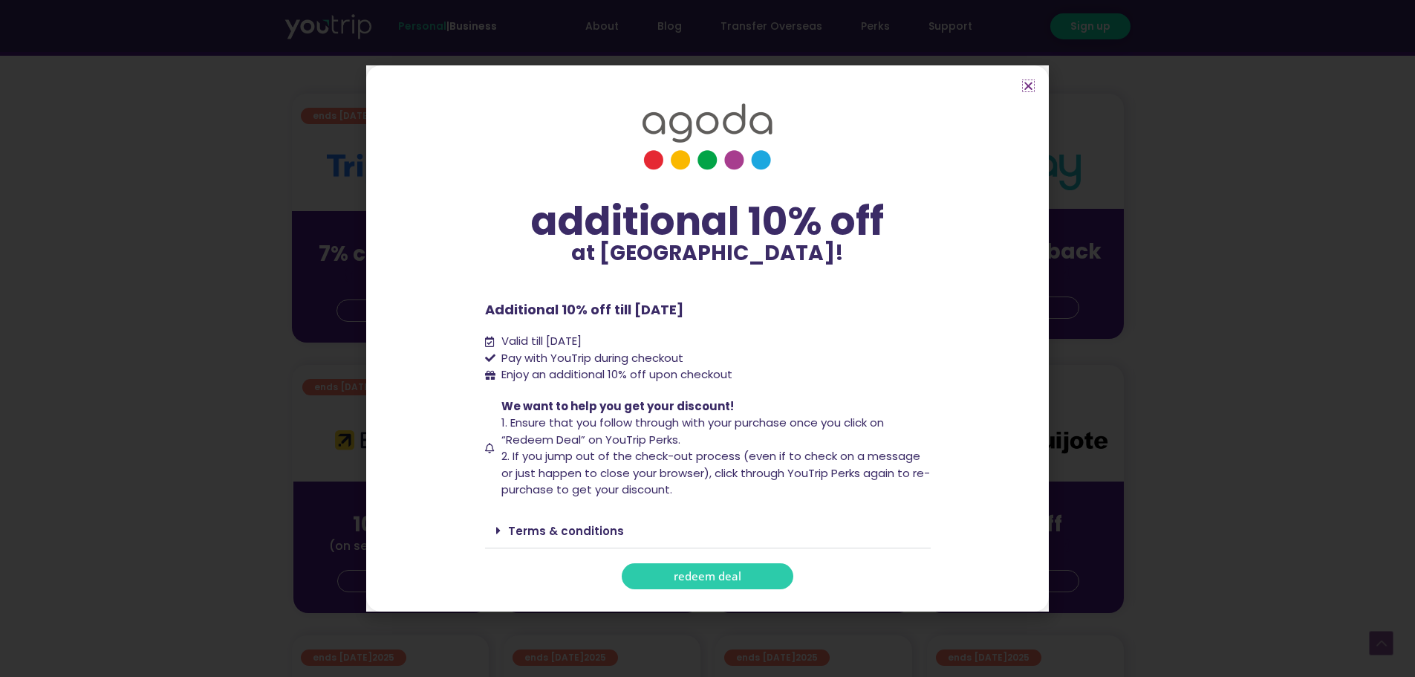
scroll to position [446, 0]
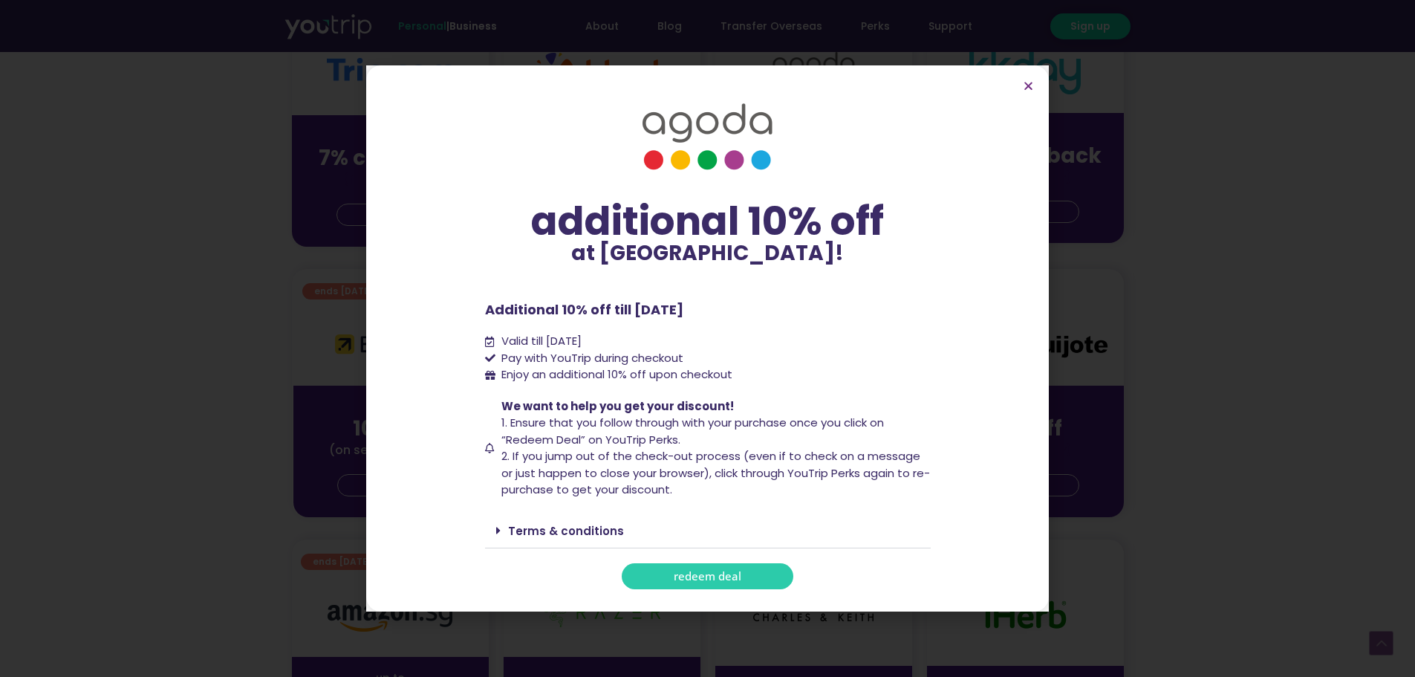
click at [535, 521] on div "Terms & conditions" at bounding box center [708, 530] width 446 height 35
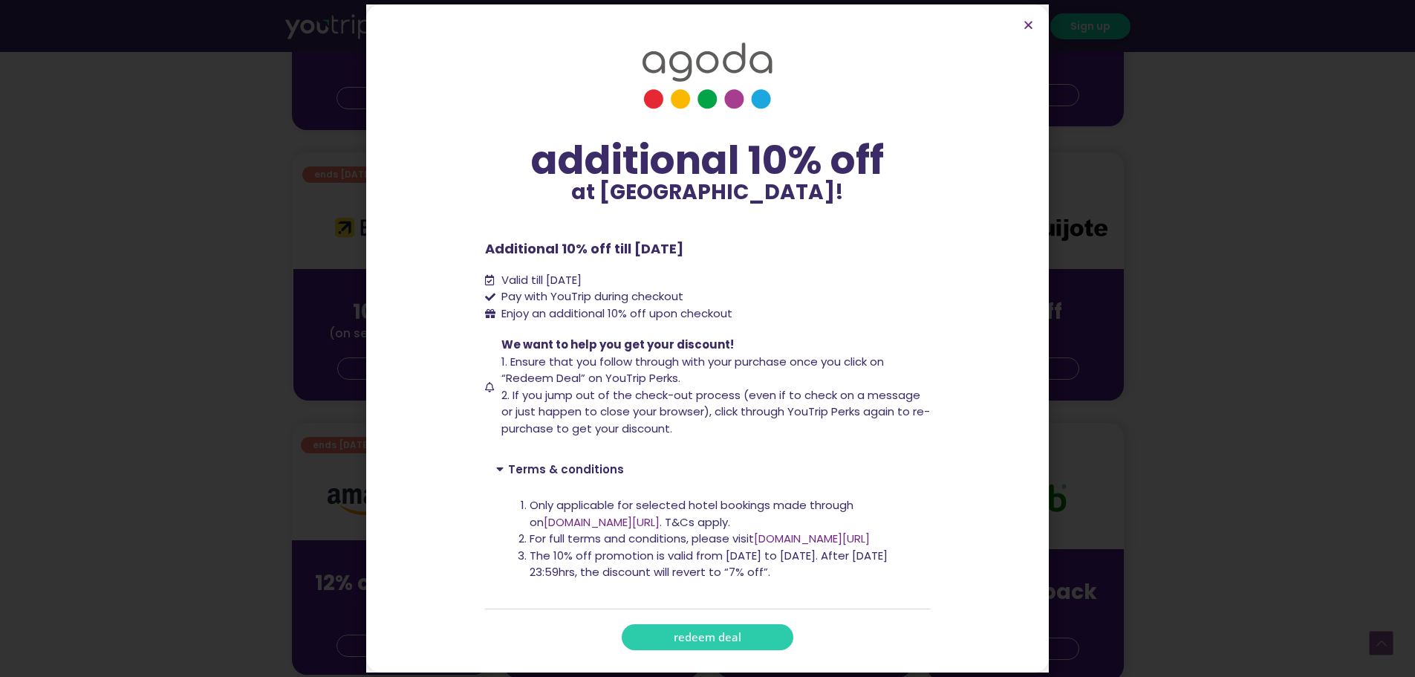
scroll to position [669, 0]
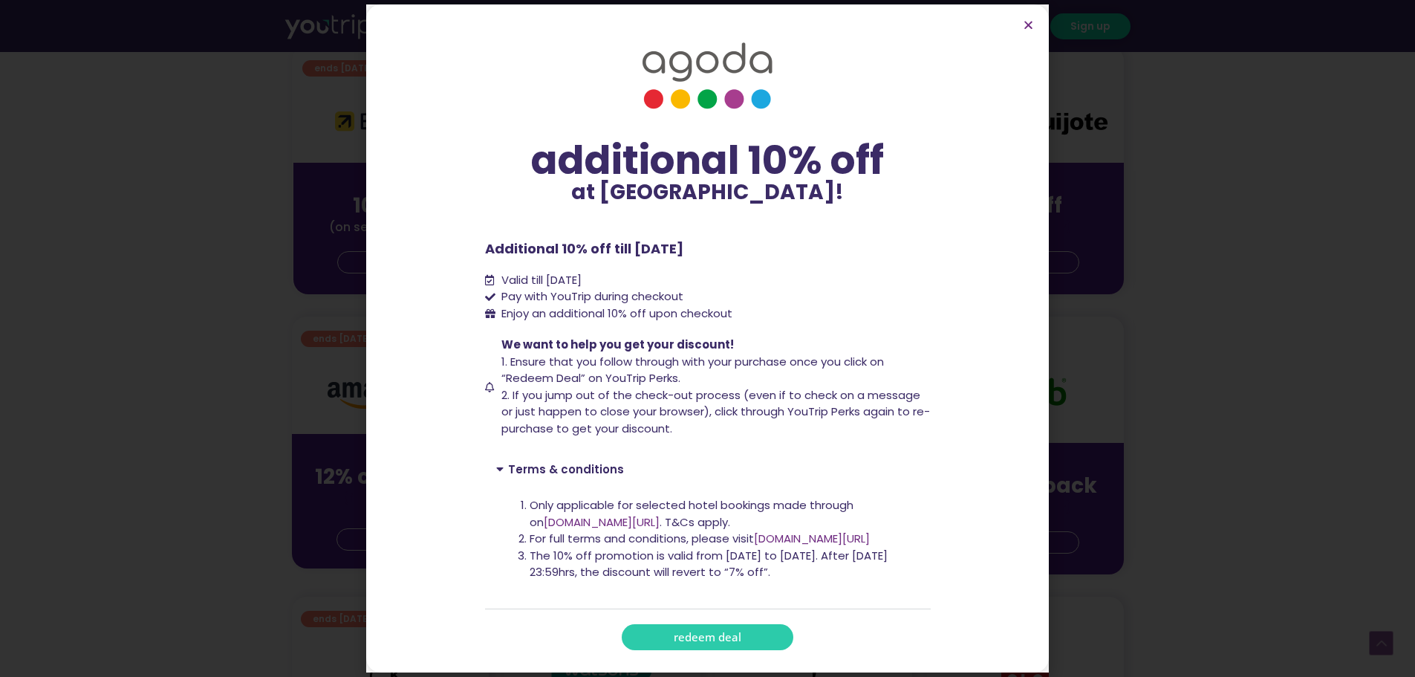
click at [725, 632] on span "redeem deal" at bounding box center [708, 637] width 68 height 11
